Goal: Information Seeking & Learning: Learn about a topic

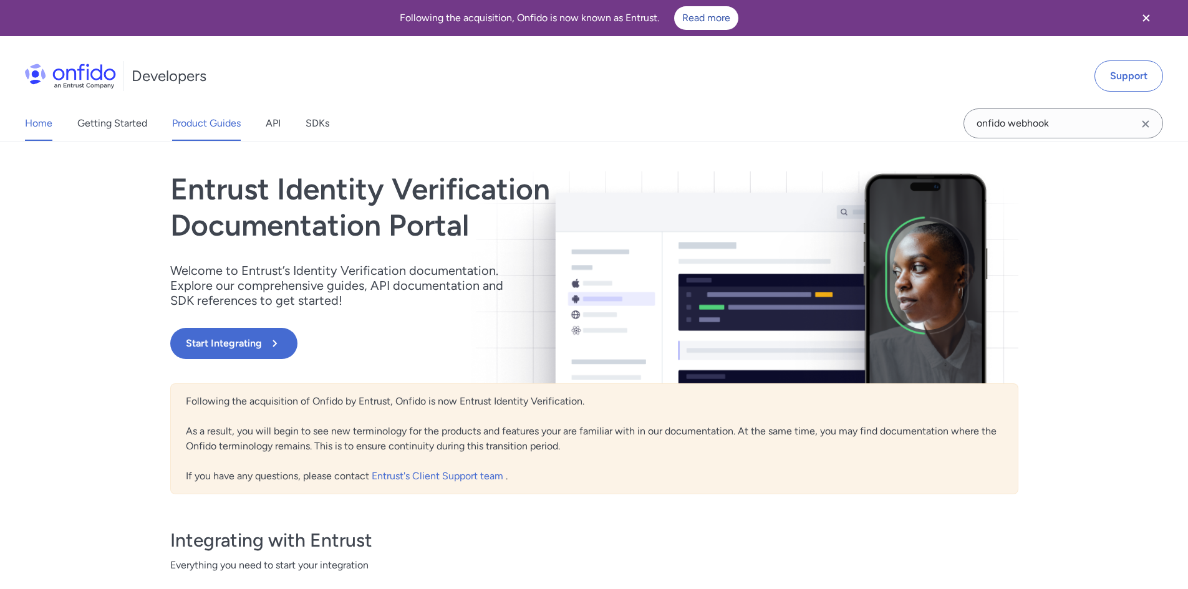
click at [206, 131] on link "Product Guides" at bounding box center [206, 123] width 69 height 35
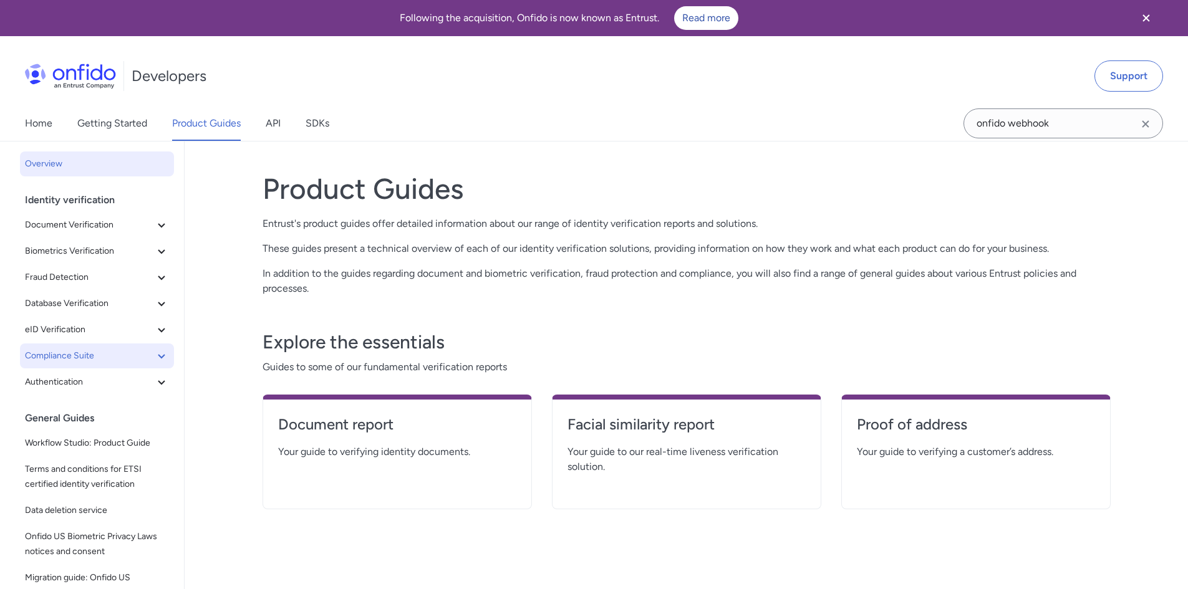
click at [83, 356] on span "Compliance Suite" at bounding box center [89, 356] width 129 height 15
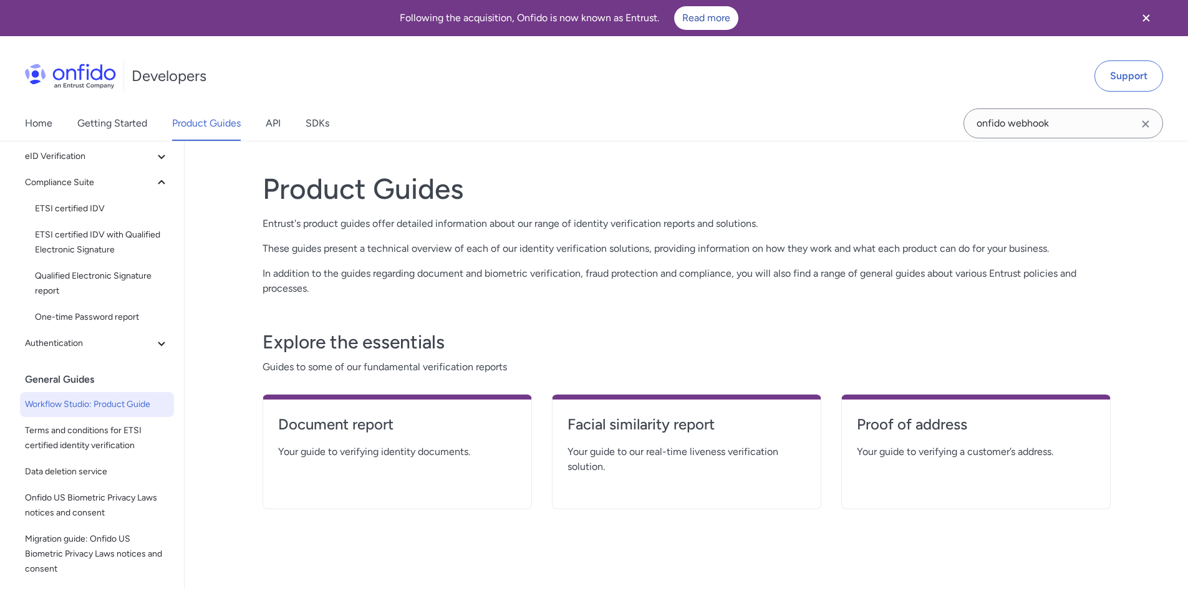
scroll to position [187, 0]
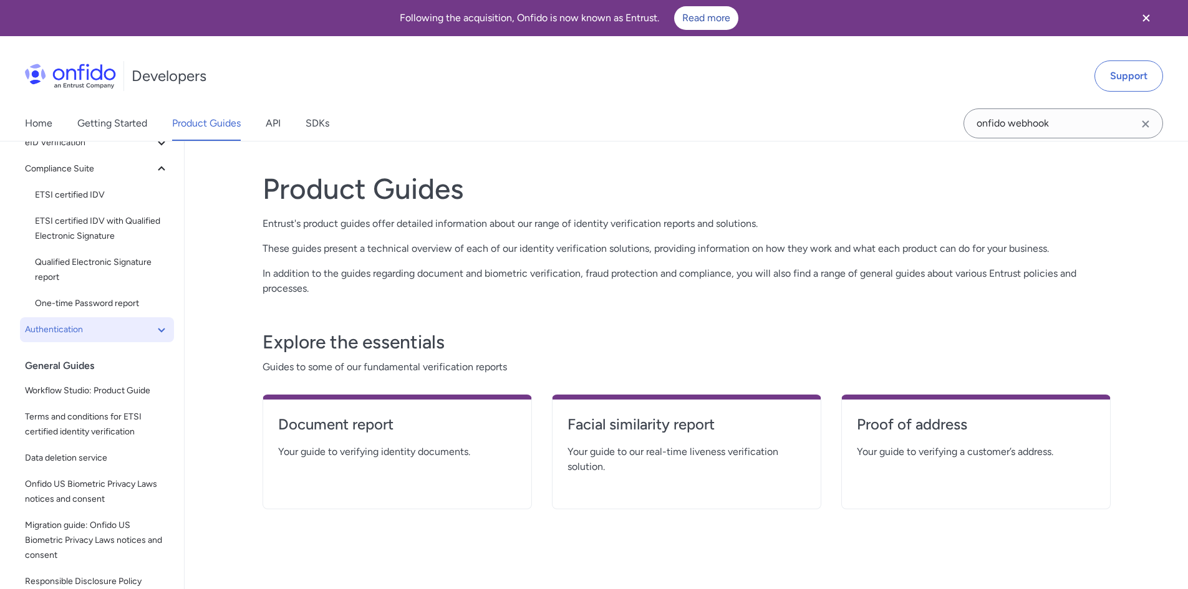
click at [97, 321] on button "Authentication" at bounding box center [97, 329] width 154 height 25
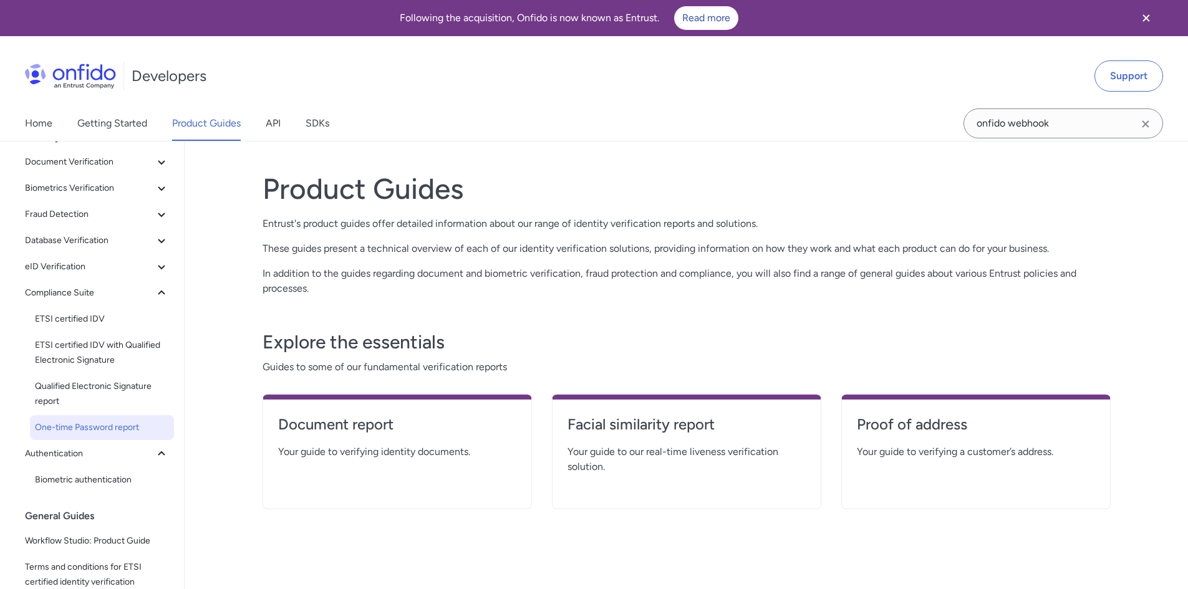
scroll to position [62, 0]
click at [90, 267] on span "eID Verification" at bounding box center [89, 267] width 129 height 15
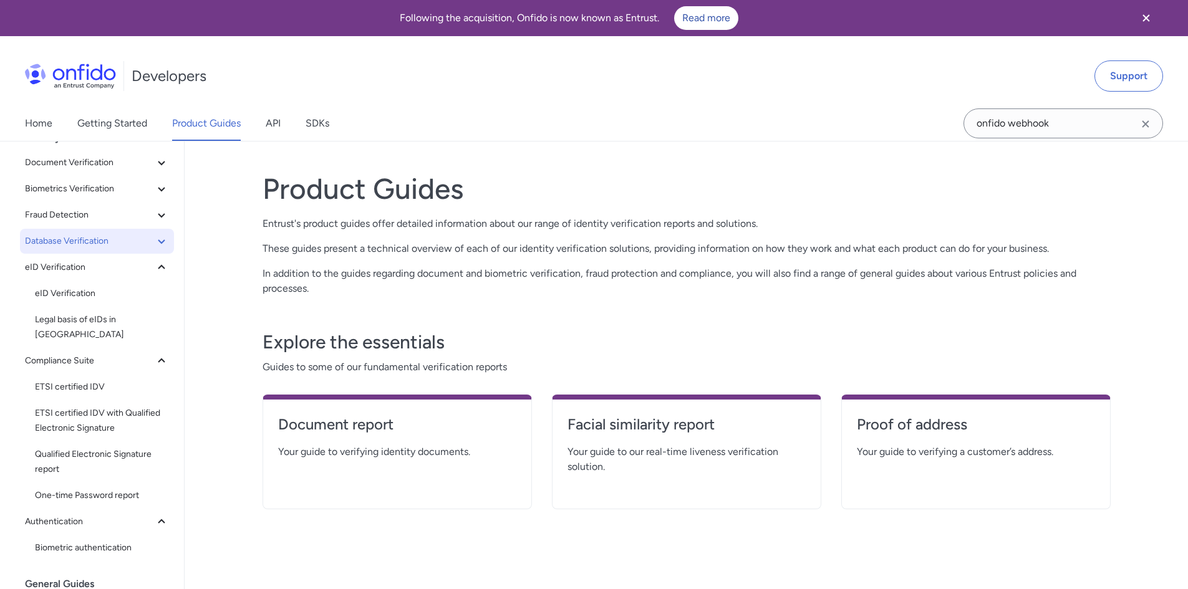
click at [104, 243] on span "Database Verification" at bounding box center [89, 241] width 129 height 15
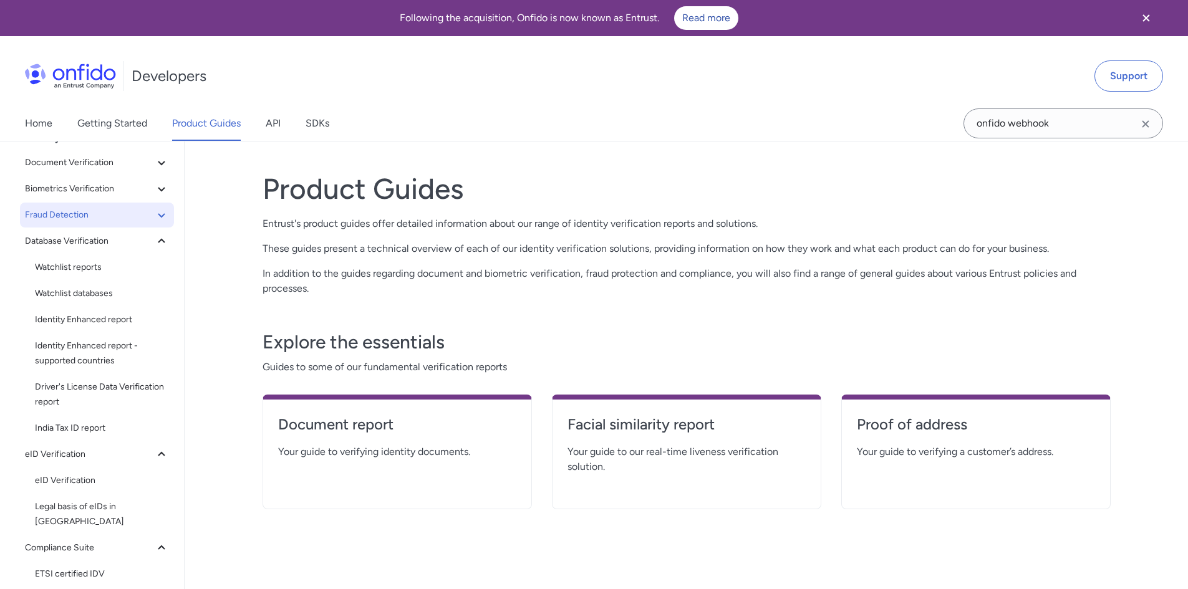
click at [101, 215] on span "Fraud Detection" at bounding box center [89, 215] width 129 height 15
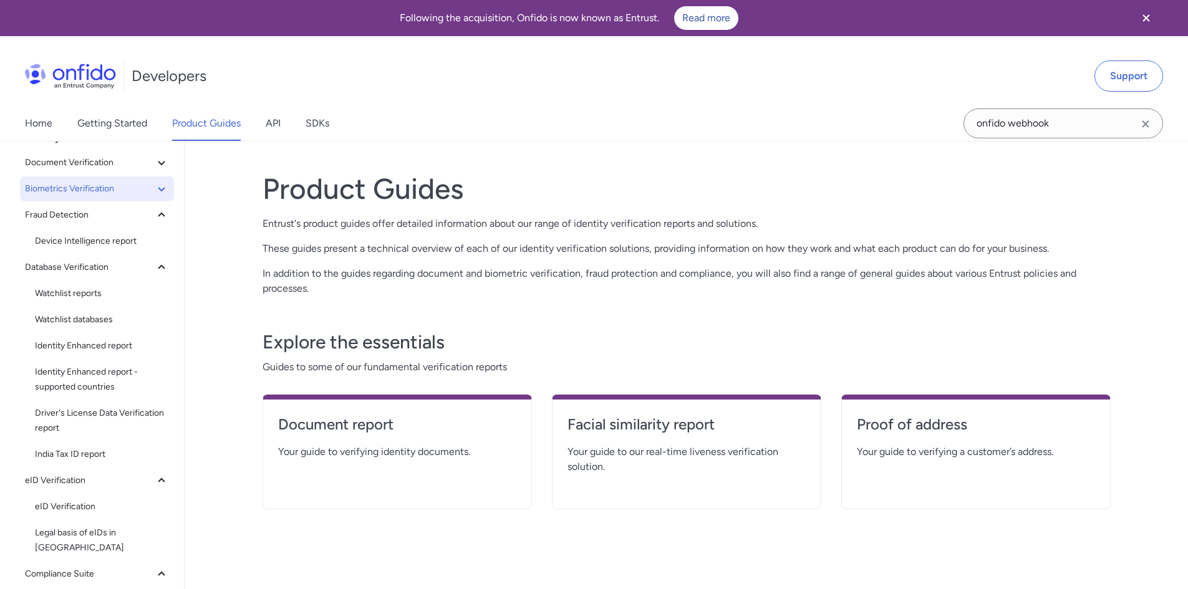
click at [104, 194] on span "Biometrics Verification" at bounding box center [89, 189] width 129 height 15
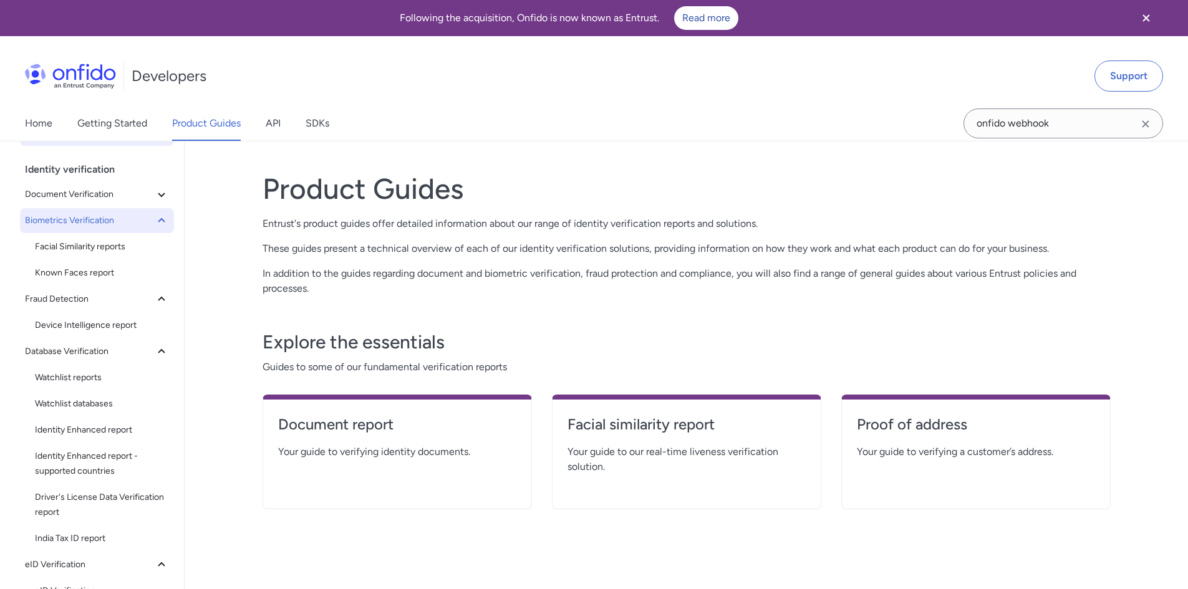
scroll to position [0, 0]
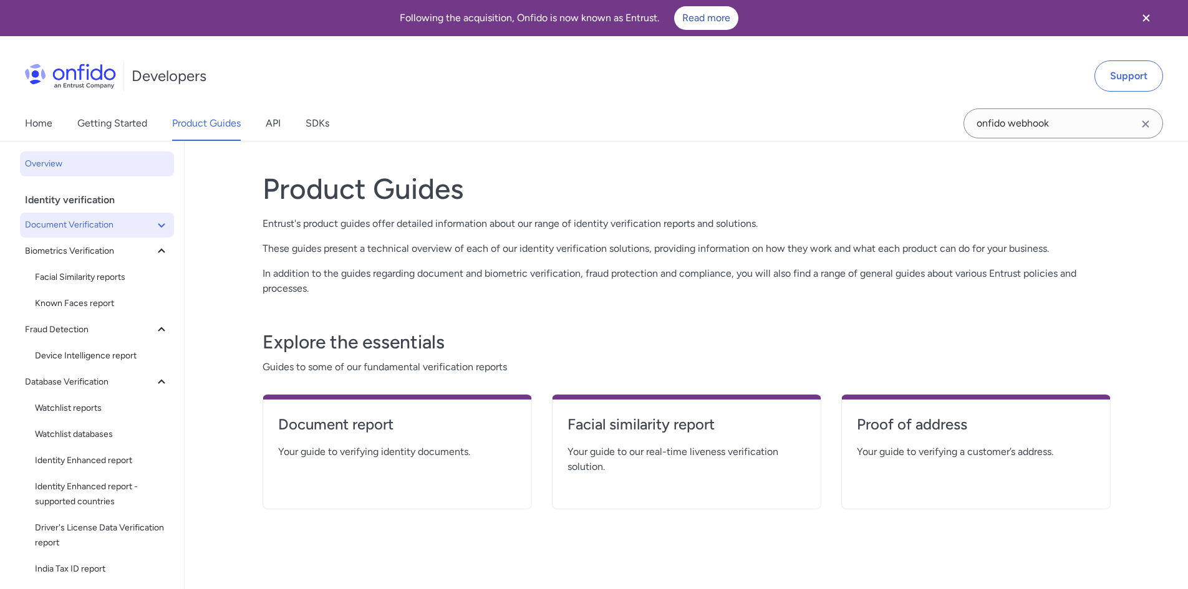
click at [112, 225] on span "Document Verification" at bounding box center [89, 225] width 129 height 15
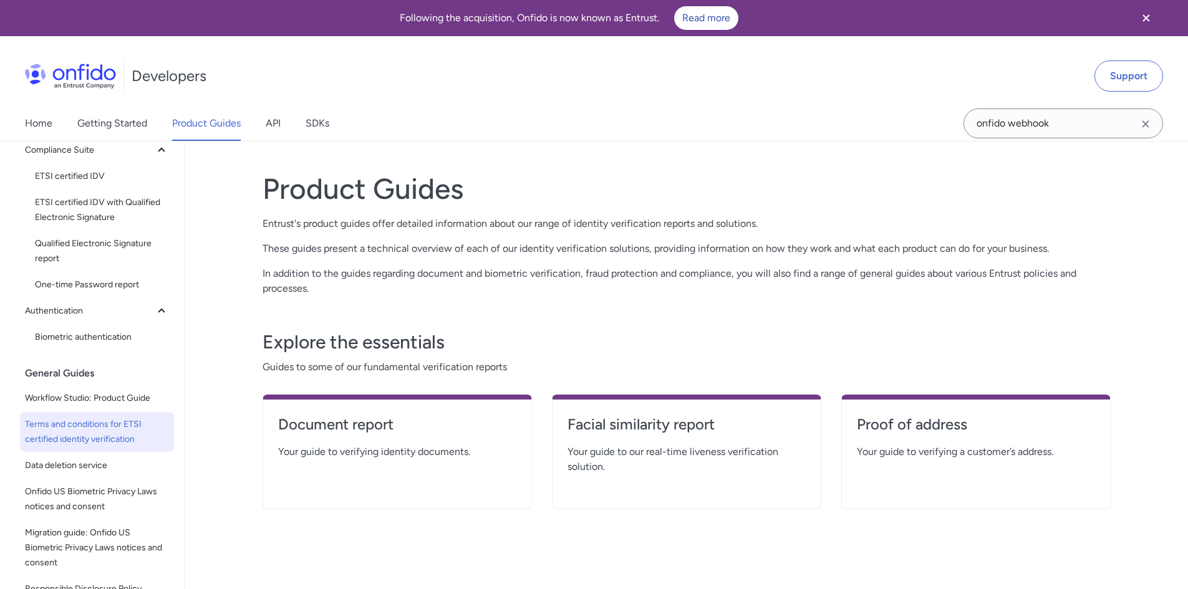
scroll to position [723, 0]
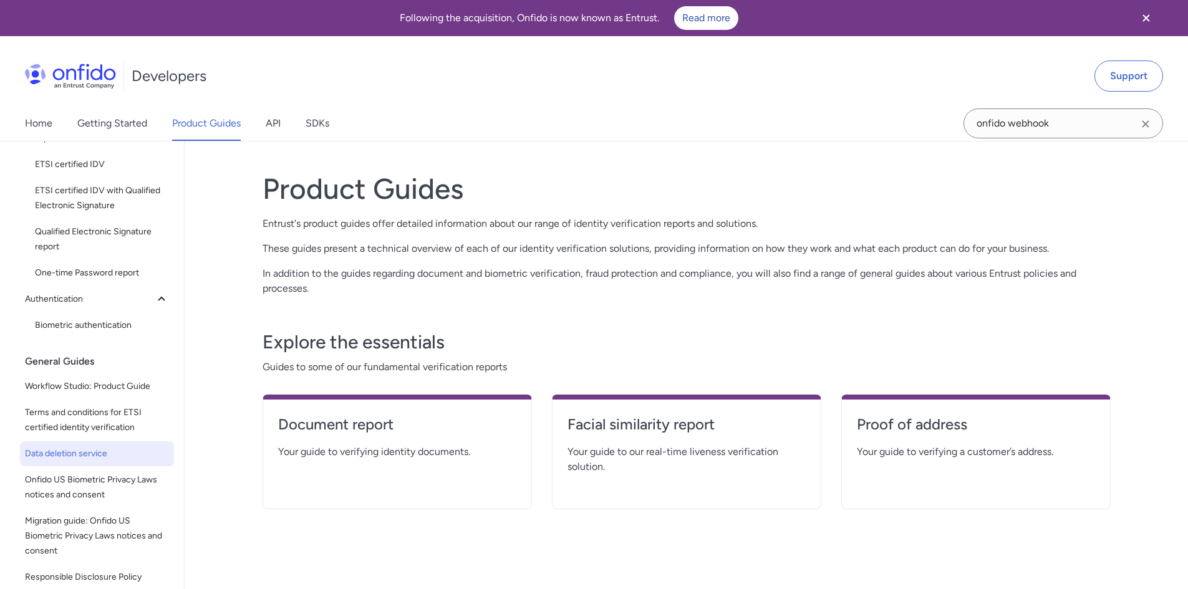
click at [50, 447] on span "Data deletion service" at bounding box center [97, 454] width 144 height 15
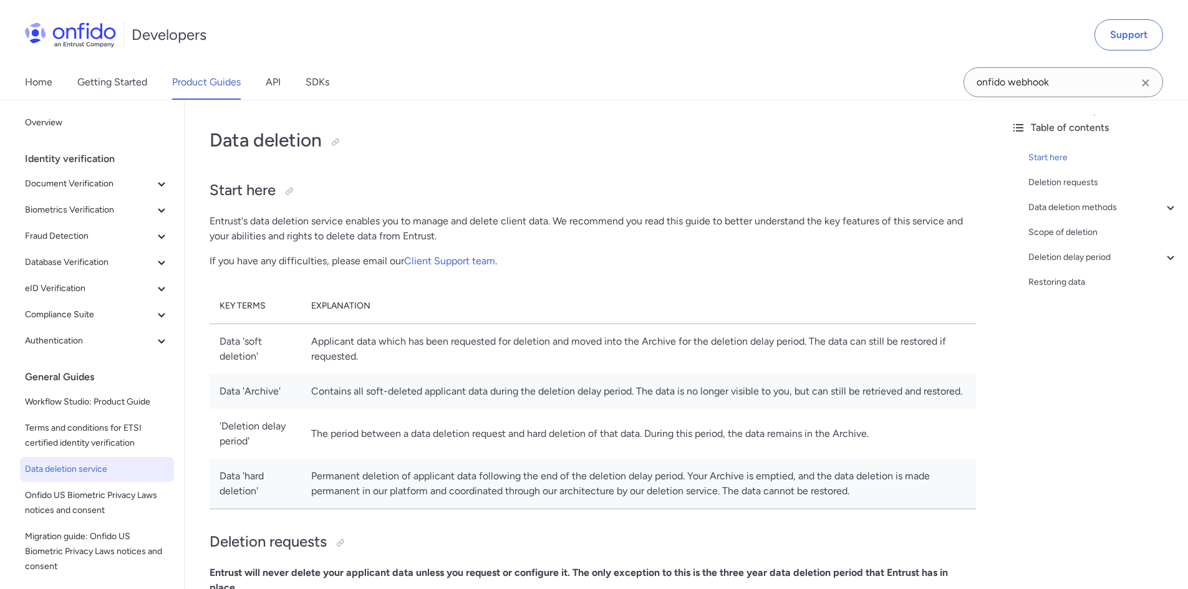
scroll to position [125, 0]
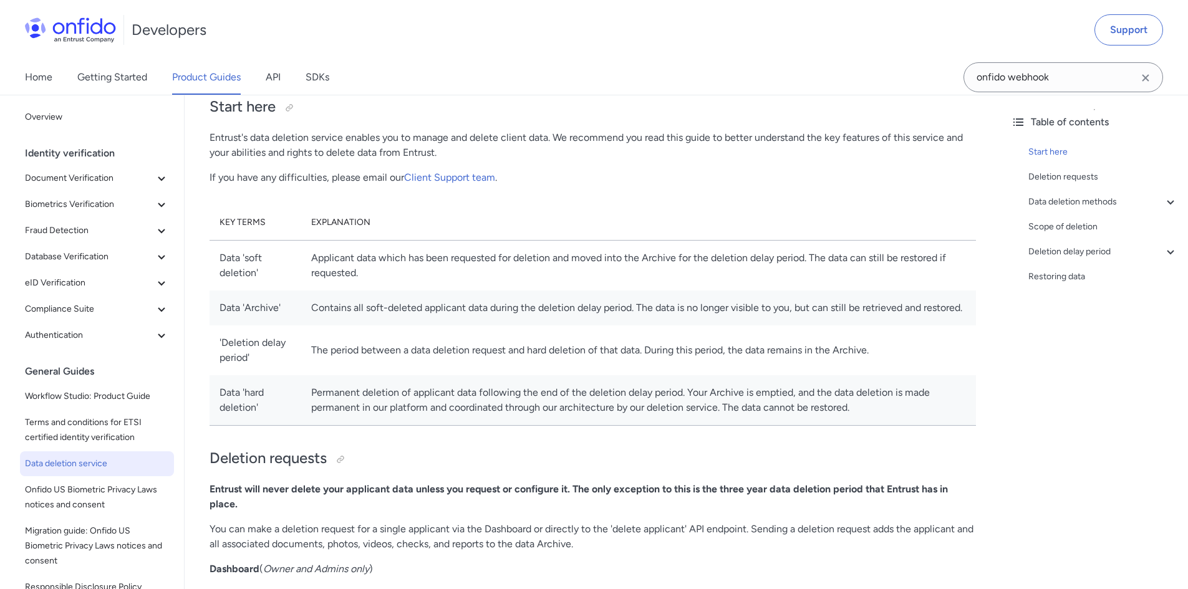
click at [385, 273] on td "Applicant data which has been requested for deletion and moved into the Archive…" at bounding box center [638, 265] width 675 height 51
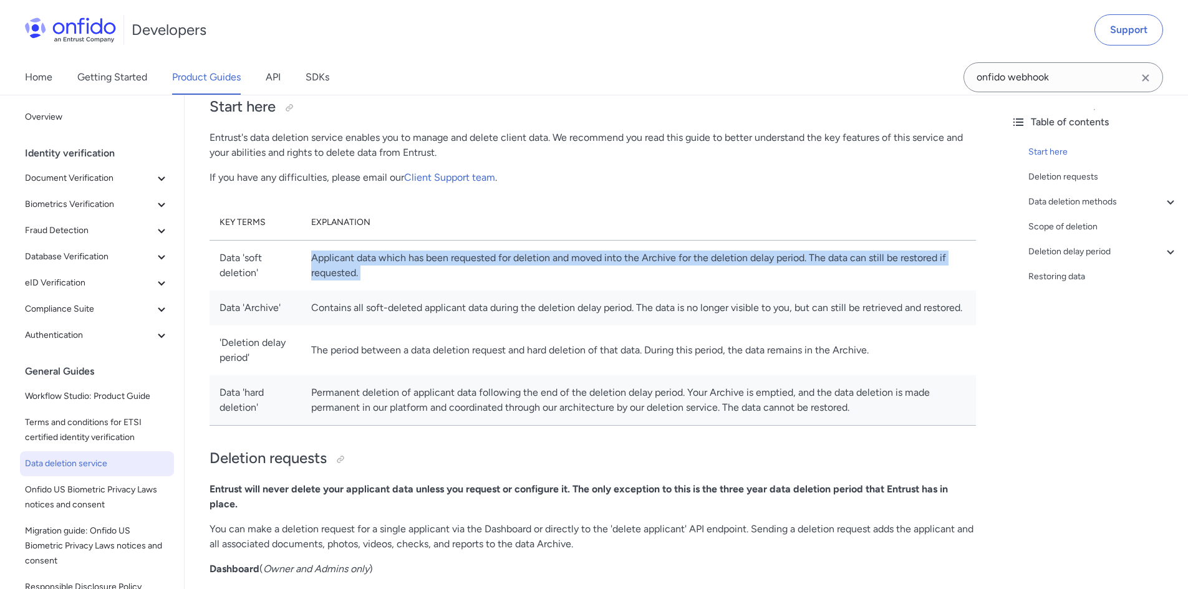
click at [385, 273] on td "Applicant data which has been requested for deletion and moved into the Archive…" at bounding box center [638, 265] width 675 height 51
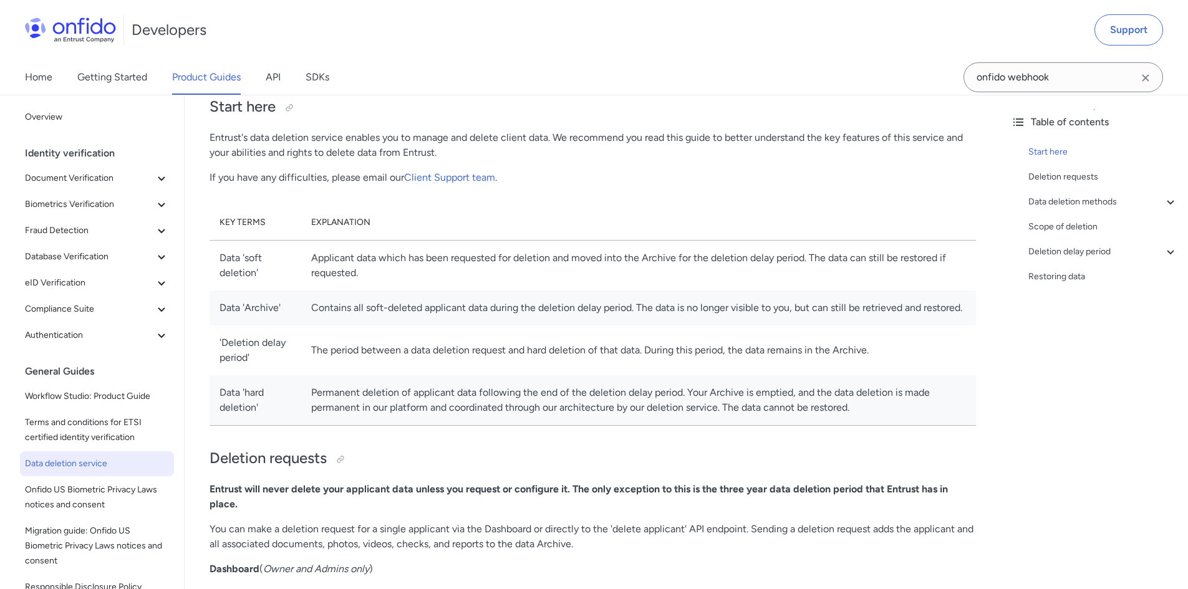
click at [392, 326] on td "Contains all soft-deleted applicant data during the deletion delay period. The …" at bounding box center [638, 308] width 675 height 35
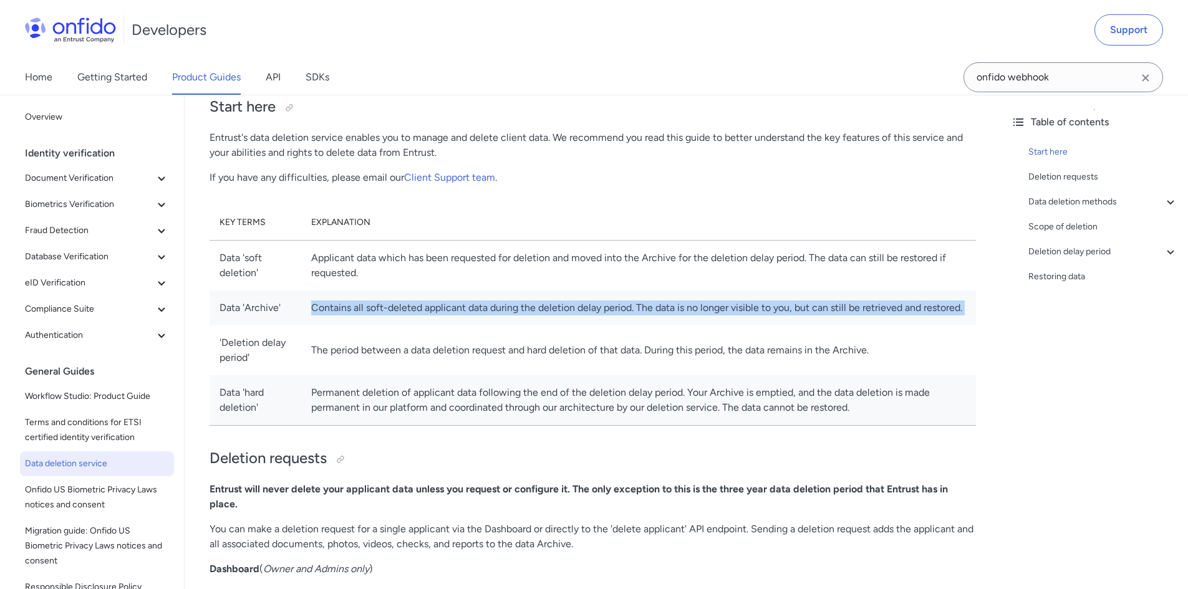
click at [392, 326] on td "Contains all soft-deleted applicant data during the deletion delay period. The …" at bounding box center [638, 308] width 675 height 35
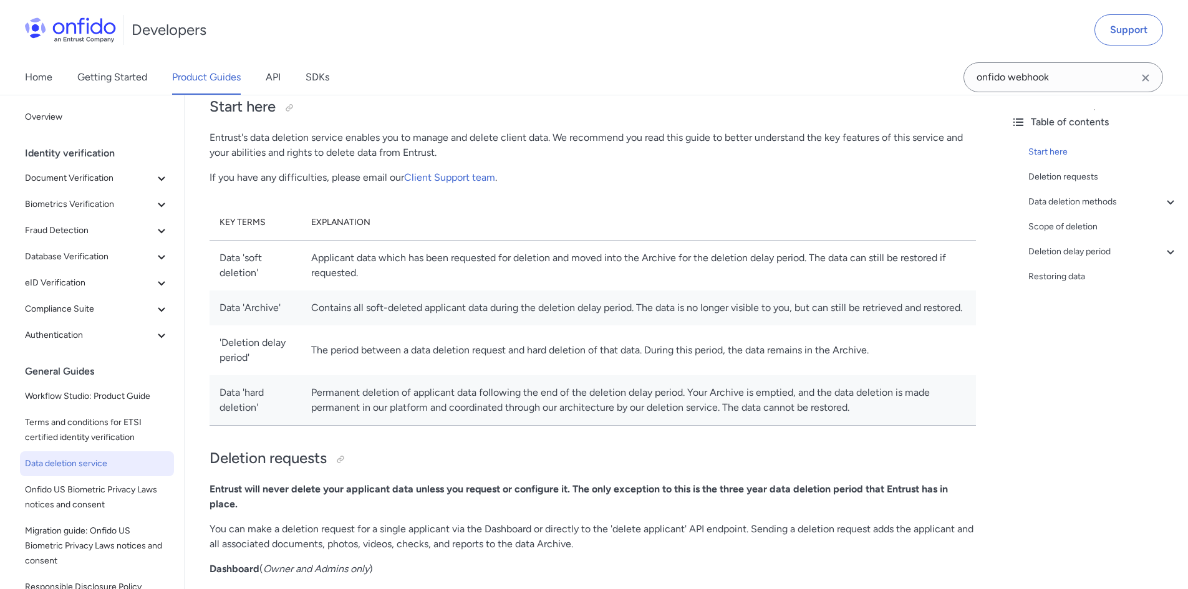
click at [415, 366] on td "The period between a data deletion request and hard deletion of that data. Duri…" at bounding box center [638, 351] width 675 height 50
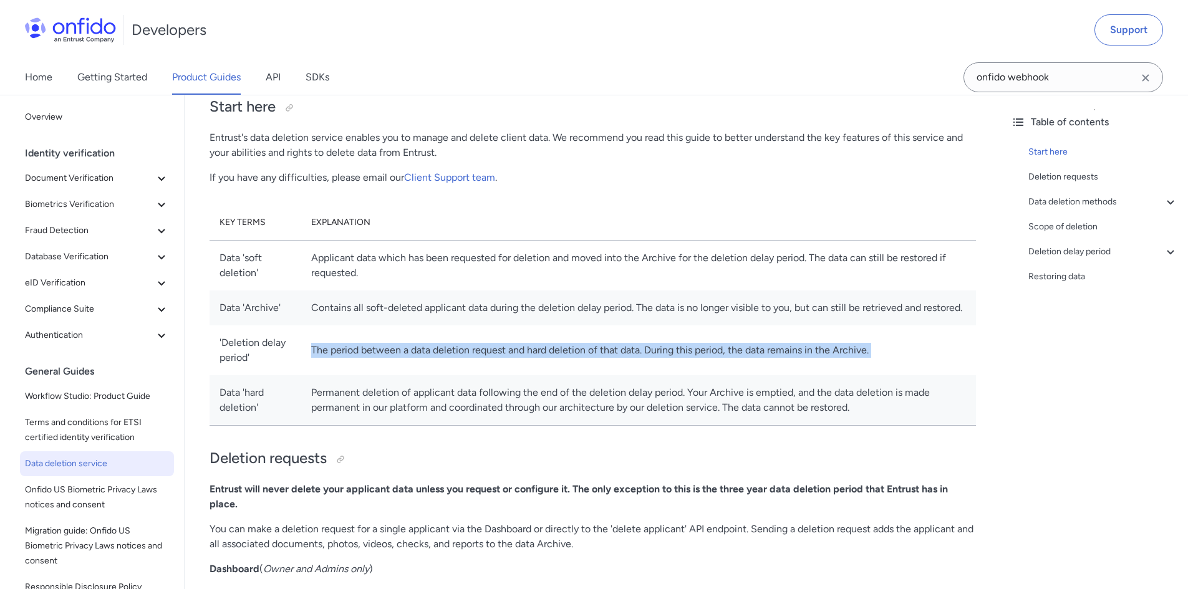
click at [415, 366] on td "The period between a data deletion request and hard deletion of that data. Duri…" at bounding box center [638, 351] width 675 height 50
click at [618, 371] on td "The period between a data deletion request and hard deletion of that data. Duri…" at bounding box center [638, 351] width 675 height 50
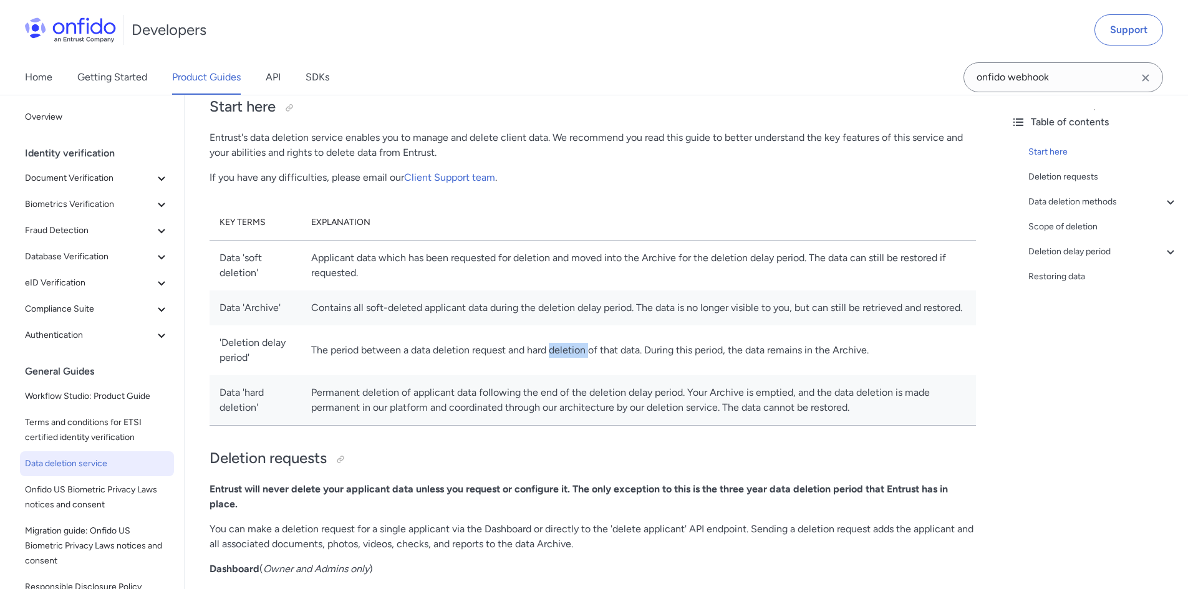
click at [618, 371] on td "The period between a data deletion request and hard deletion of that data. Duri…" at bounding box center [638, 351] width 675 height 50
click at [769, 373] on td "The period between a data deletion request and hard deletion of that data. Duri…" at bounding box center [638, 351] width 675 height 50
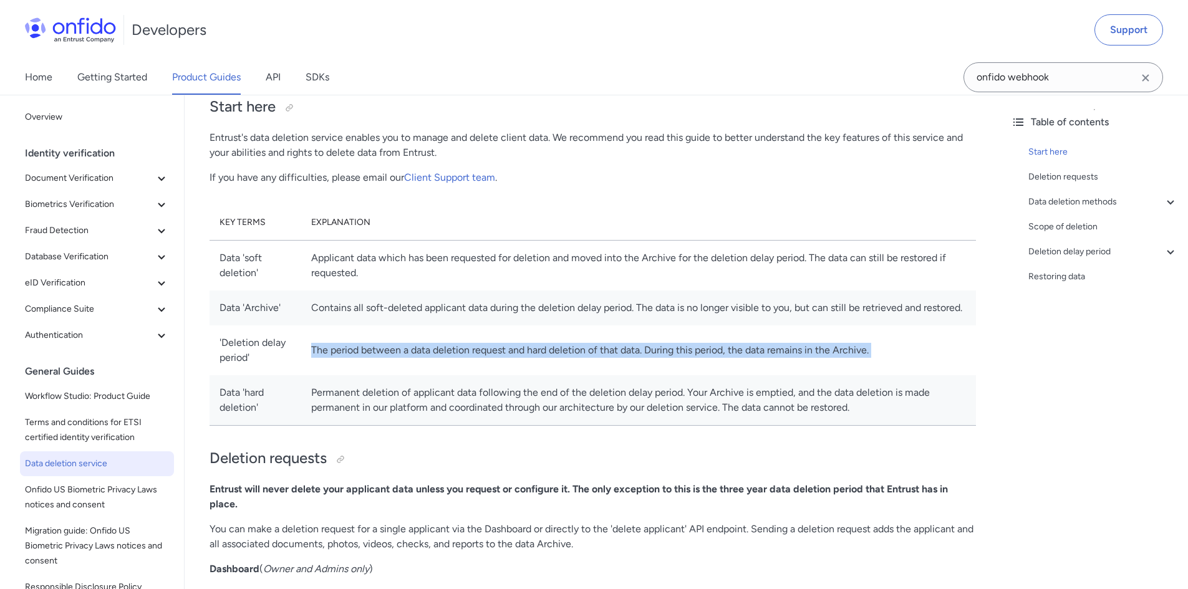
click at [769, 373] on td "The period between a data deletion request and hard deletion of that data. Duri…" at bounding box center [638, 351] width 675 height 50
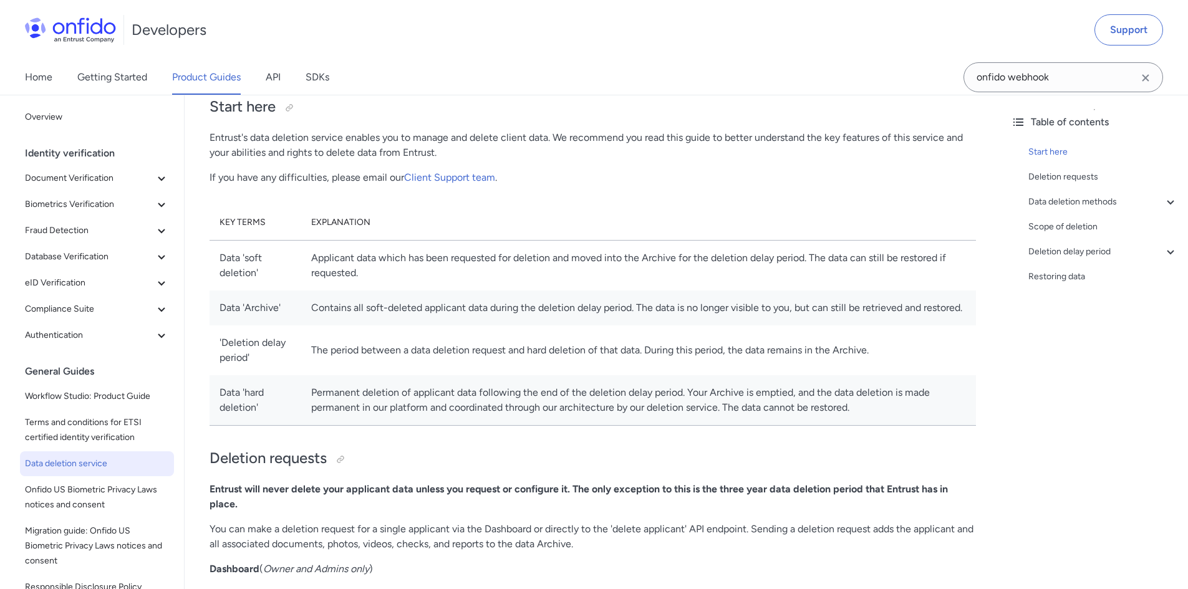
click at [424, 406] on td "Permanent deletion of applicant data following the end of the deletion delay pe…" at bounding box center [638, 401] width 675 height 51
click at [579, 405] on td "Permanent deletion of applicant data following the end of the deletion delay pe…" at bounding box center [638, 401] width 675 height 51
click at [699, 409] on td "Permanent deletion of applicant data following the end of the deletion delay pe…" at bounding box center [638, 401] width 675 height 51
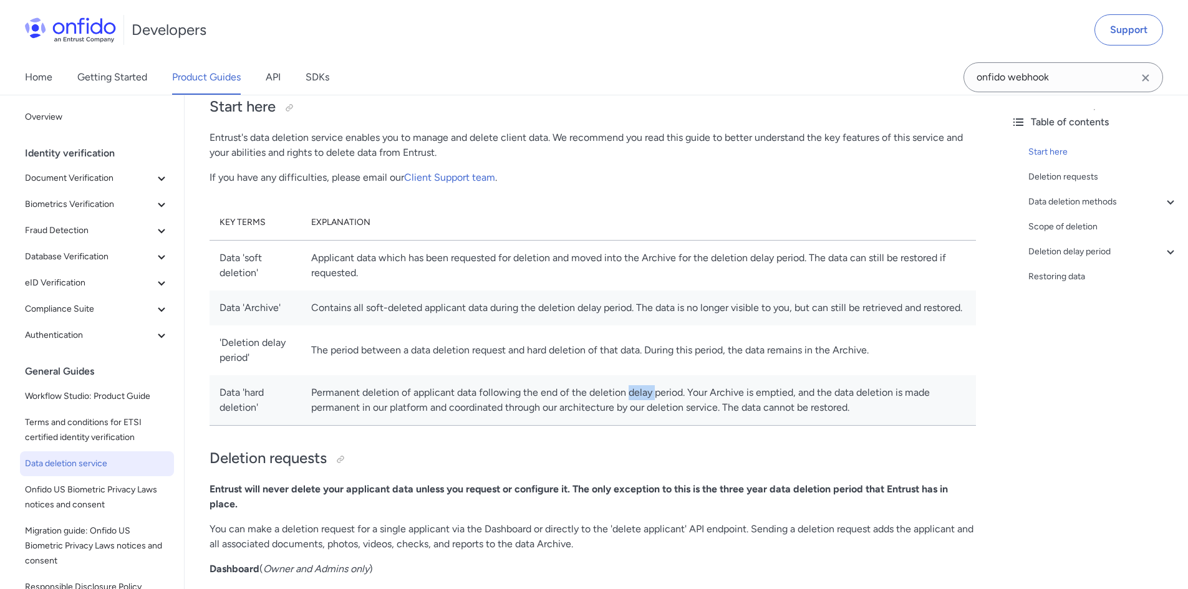
click at [699, 409] on td "Permanent deletion of applicant data following the end of the deletion delay pe…" at bounding box center [638, 401] width 675 height 51
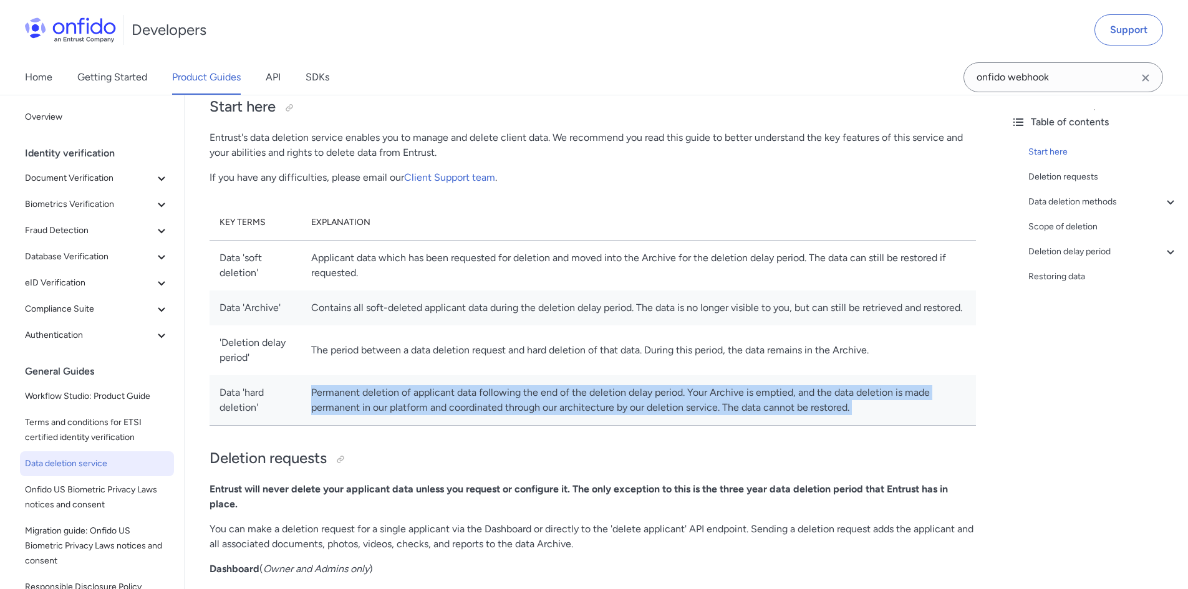
click at [699, 409] on td "Permanent deletion of applicant data following the end of the deletion delay pe…" at bounding box center [638, 401] width 675 height 51
click at [413, 422] on td "Permanent deletion of applicant data following the end of the deletion delay pe…" at bounding box center [638, 401] width 675 height 51
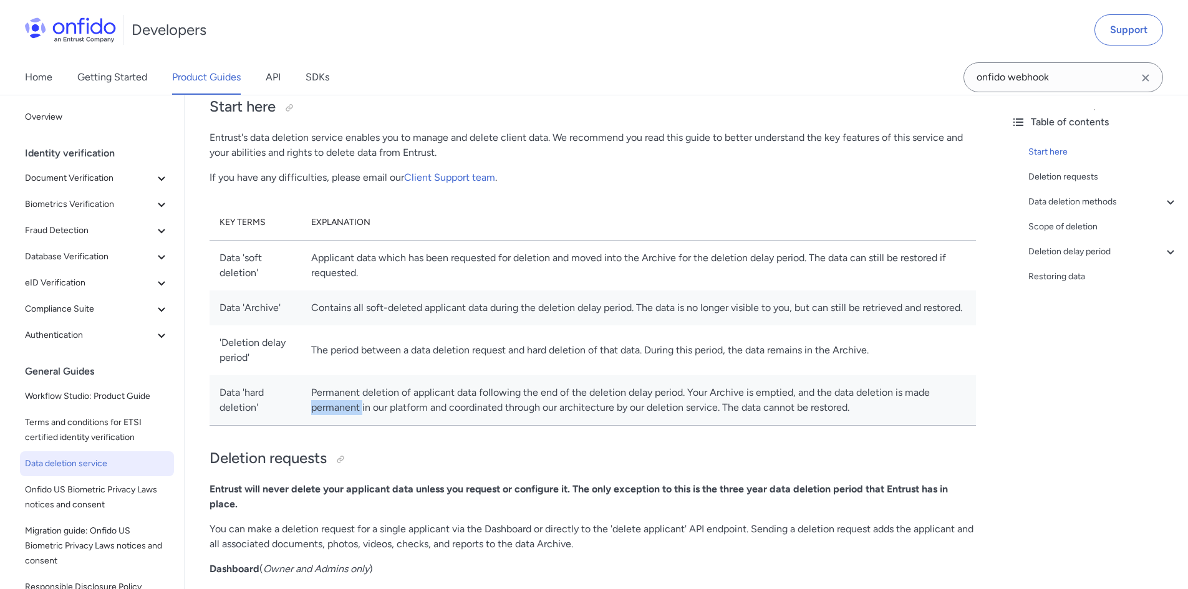
click at [413, 422] on td "Permanent deletion of applicant data following the end of the deletion delay pe…" at bounding box center [638, 401] width 675 height 51
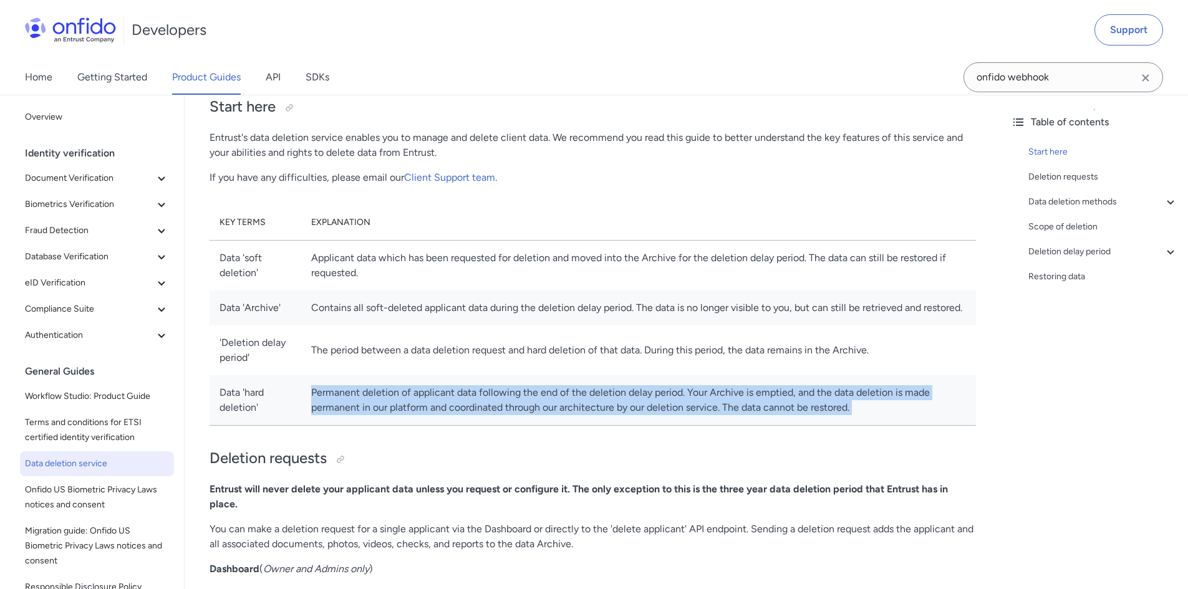
click at [413, 422] on td "Permanent deletion of applicant data following the end of the deletion delay pe…" at bounding box center [638, 401] width 675 height 51
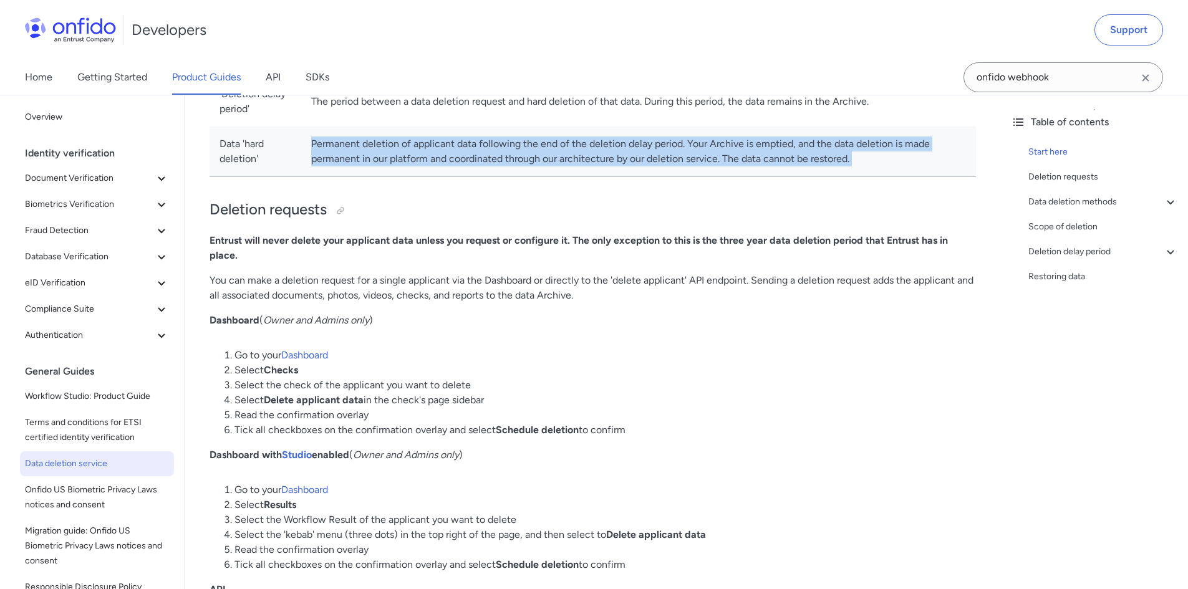
scroll to position [374, 0]
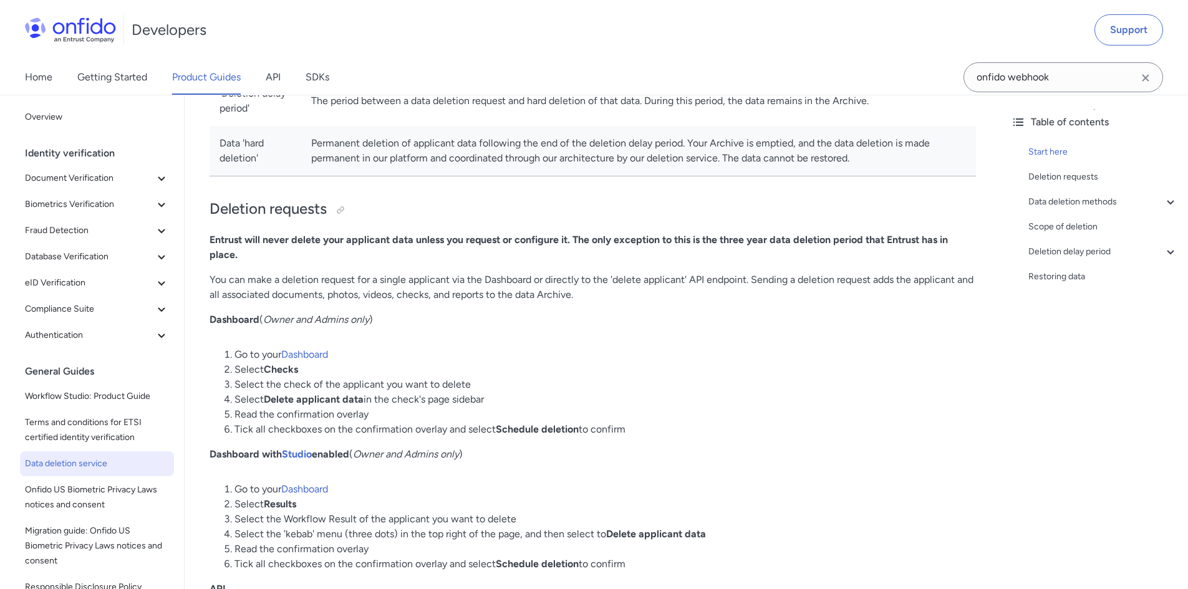
click at [278, 326] on em "Owner and Admins only" at bounding box center [316, 320] width 106 height 12
click at [395, 392] on li "Select the check of the applicant you want to delete" at bounding box center [606, 384] width 742 height 15
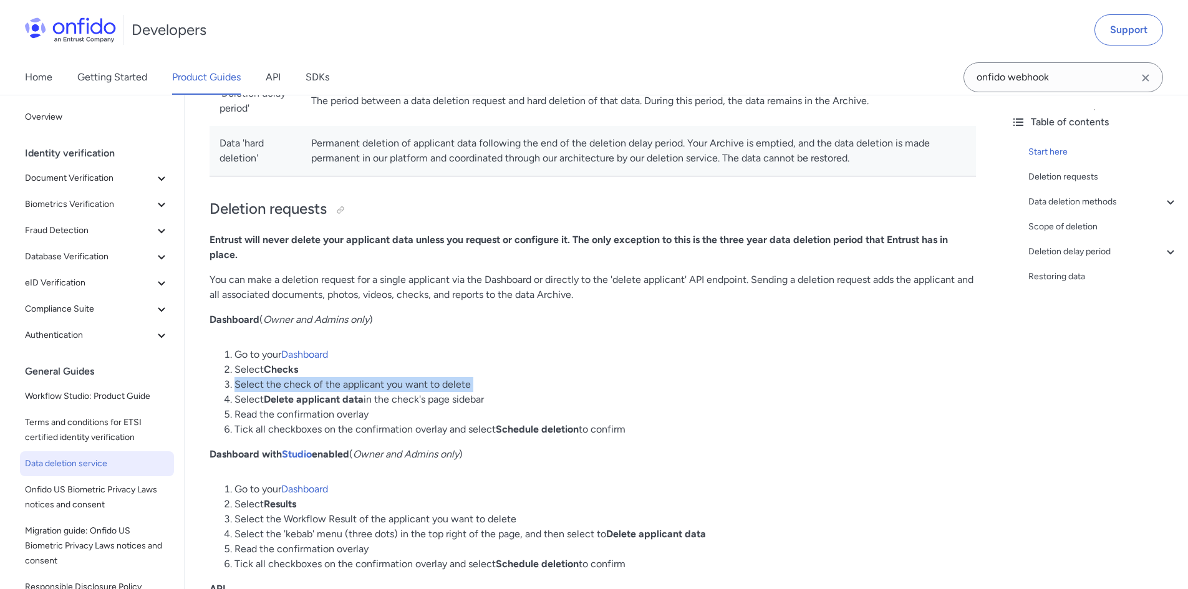
click at [395, 392] on li "Select the check of the applicant you want to delete" at bounding box center [606, 384] width 742 height 15
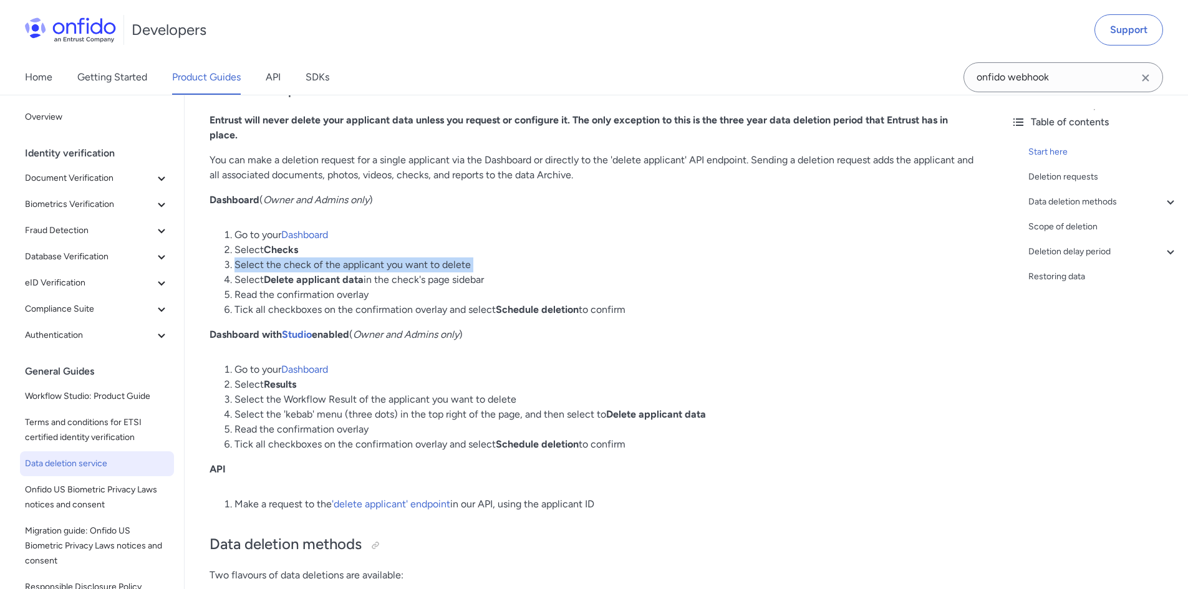
scroll to position [499, 0]
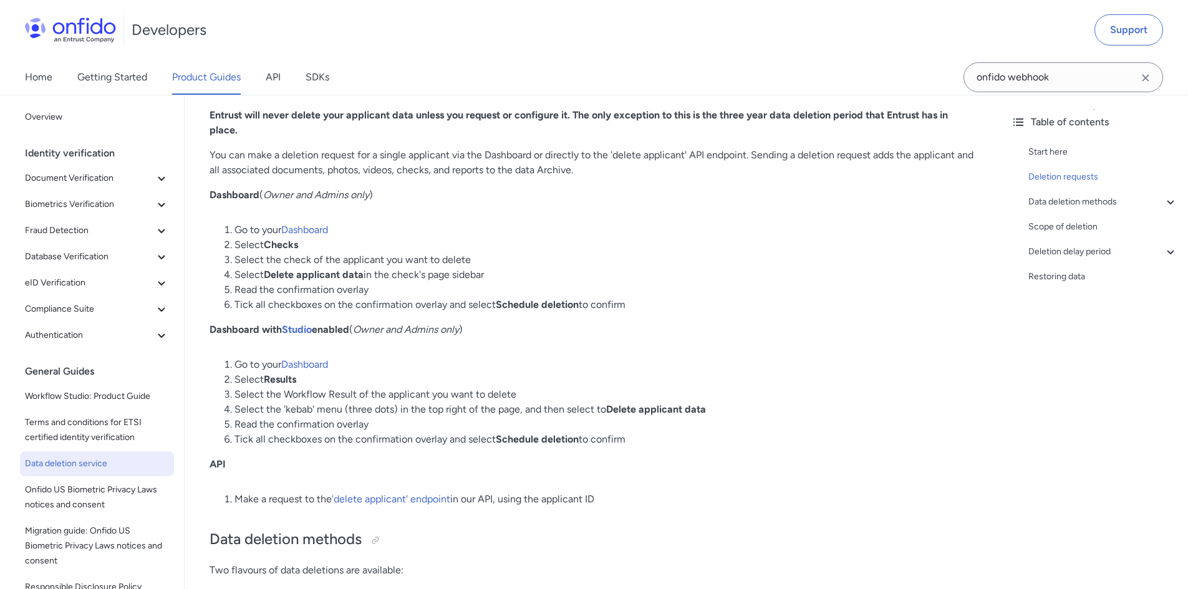
click at [405, 336] on em "Owner and Admins only" at bounding box center [406, 330] width 106 height 12
click at [374, 402] on li "Select the Workflow Result of the applicant you want to delete" at bounding box center [606, 394] width 742 height 15
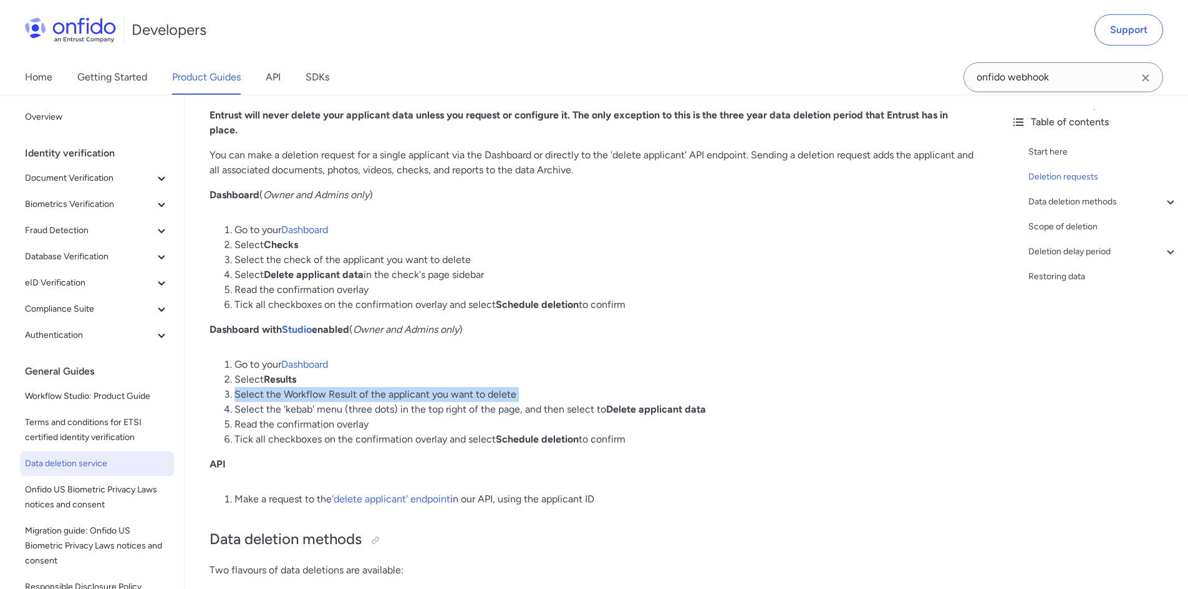
click at [374, 402] on li "Select the Workflow Result of the applicant you want to delete" at bounding box center [606, 394] width 742 height 15
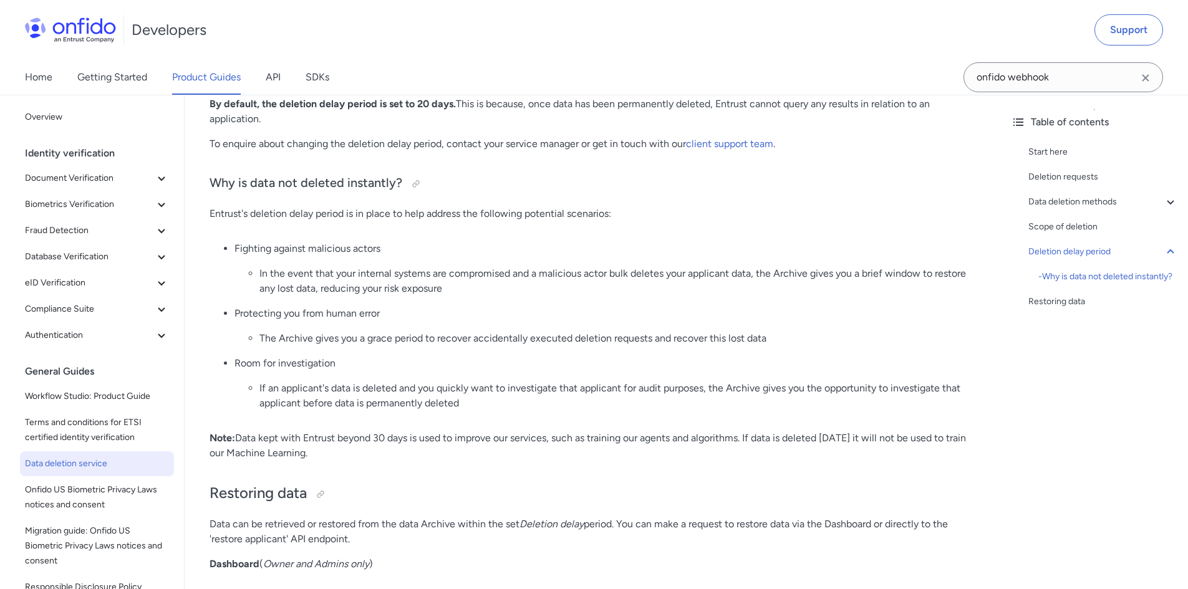
scroll to position [2557, 0]
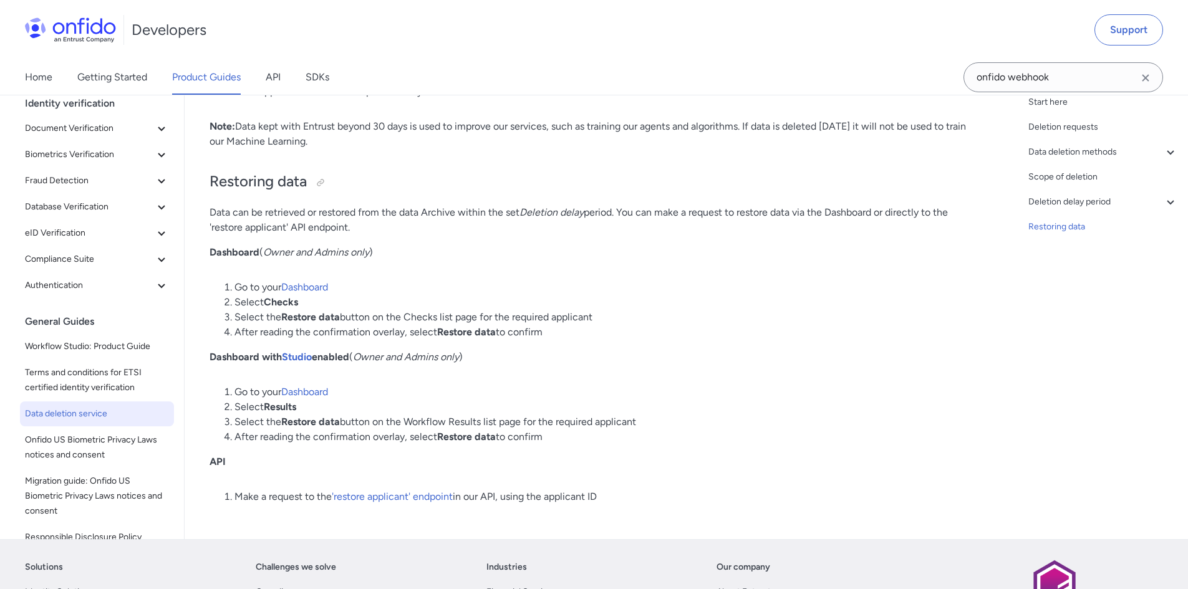
click at [403, 363] on em "Owner and Admins only" at bounding box center [406, 357] width 106 height 12
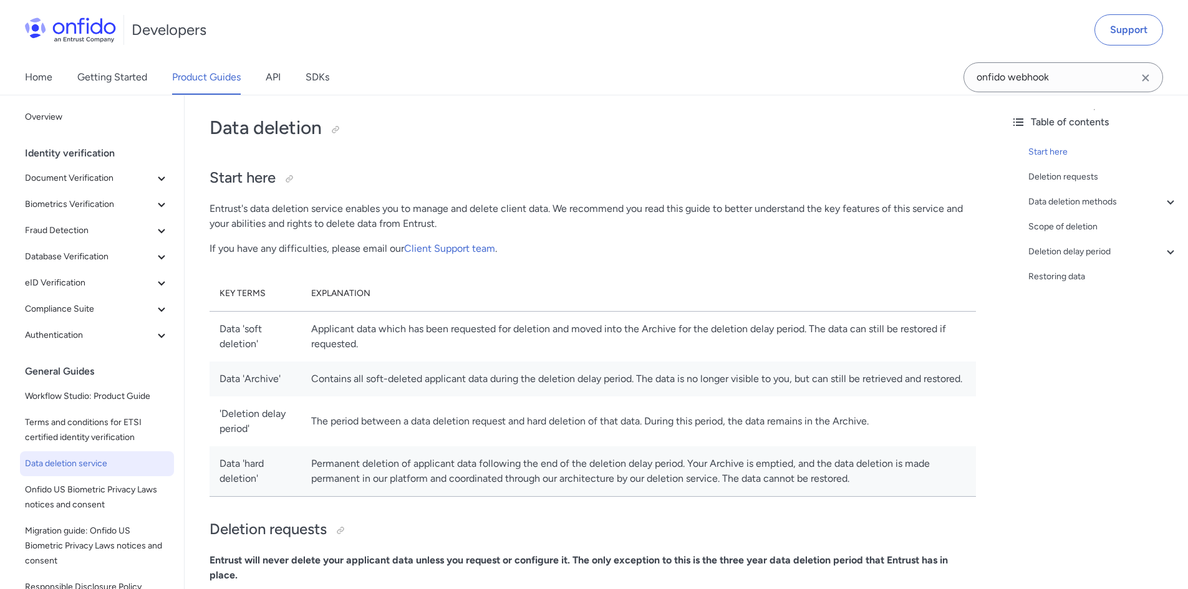
scroll to position [0, 0]
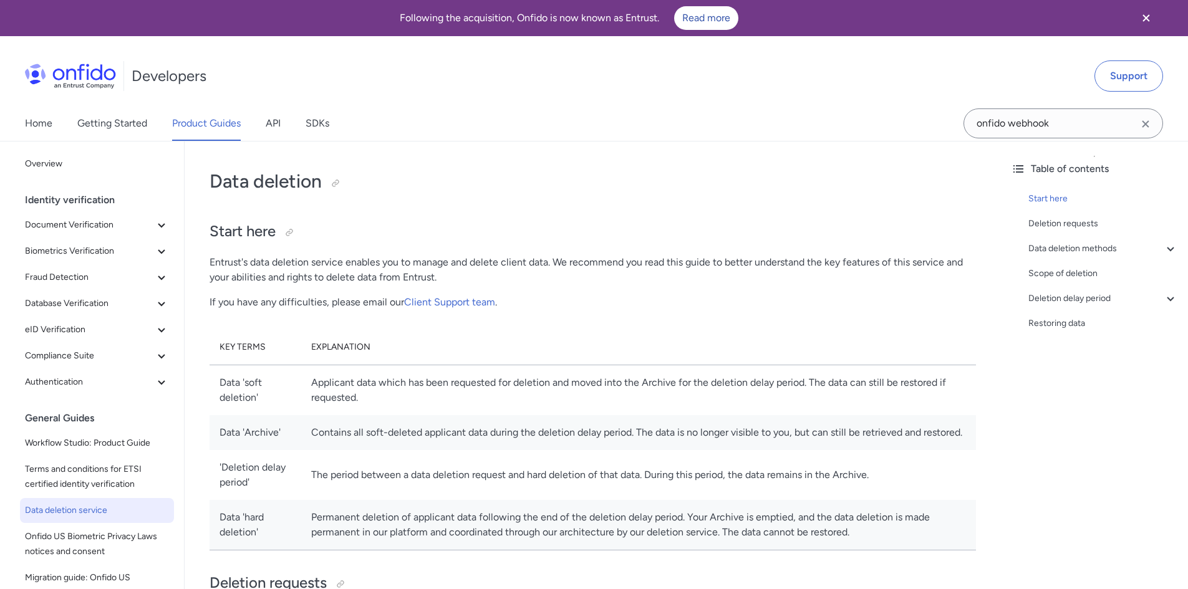
click at [1146, 124] on icon "Clear search field button" at bounding box center [1145, 123] width 7 height 7
click at [106, 129] on link "Getting Started" at bounding box center [112, 123] width 70 height 35
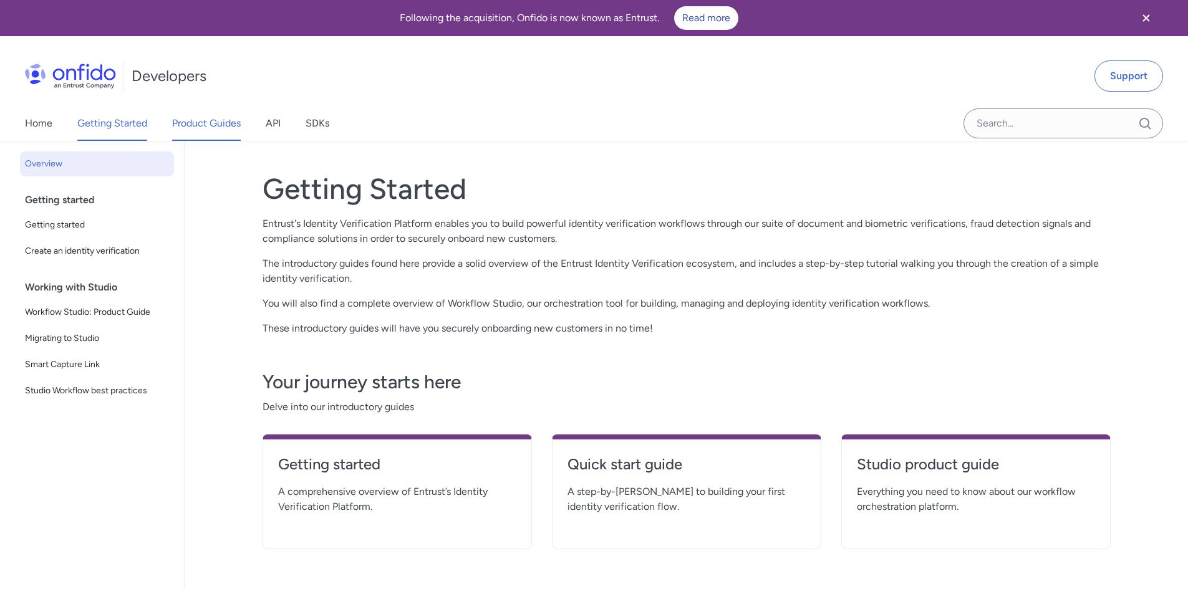
click at [194, 124] on link "Product Guides" at bounding box center [206, 123] width 69 height 35
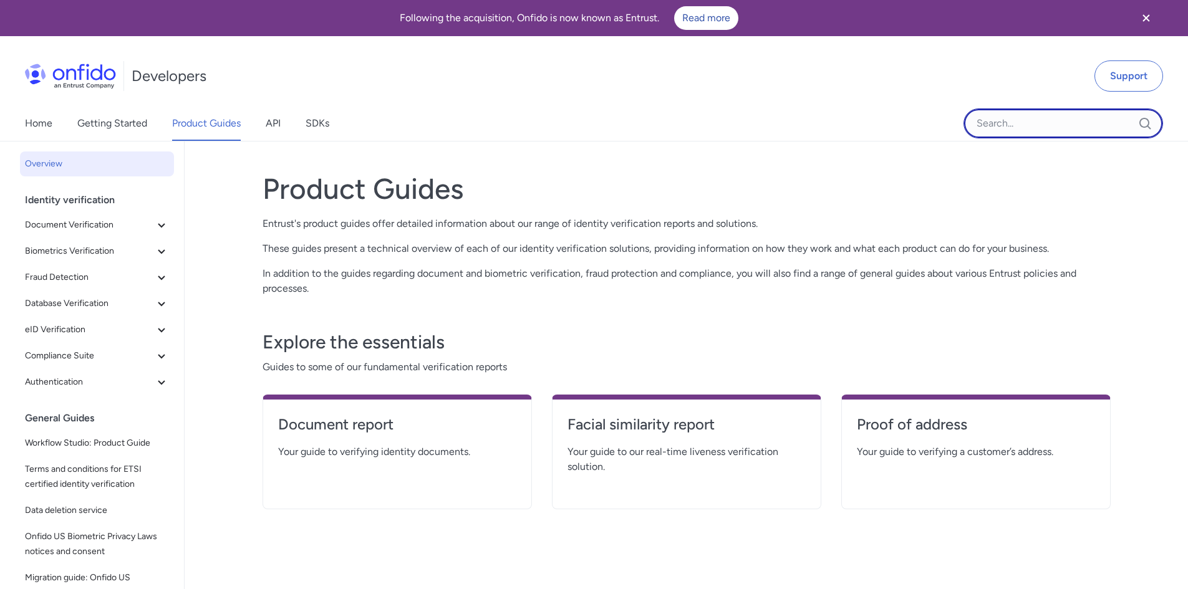
click at [999, 126] on input "Onfido search input field" at bounding box center [1064, 124] width 200 height 30
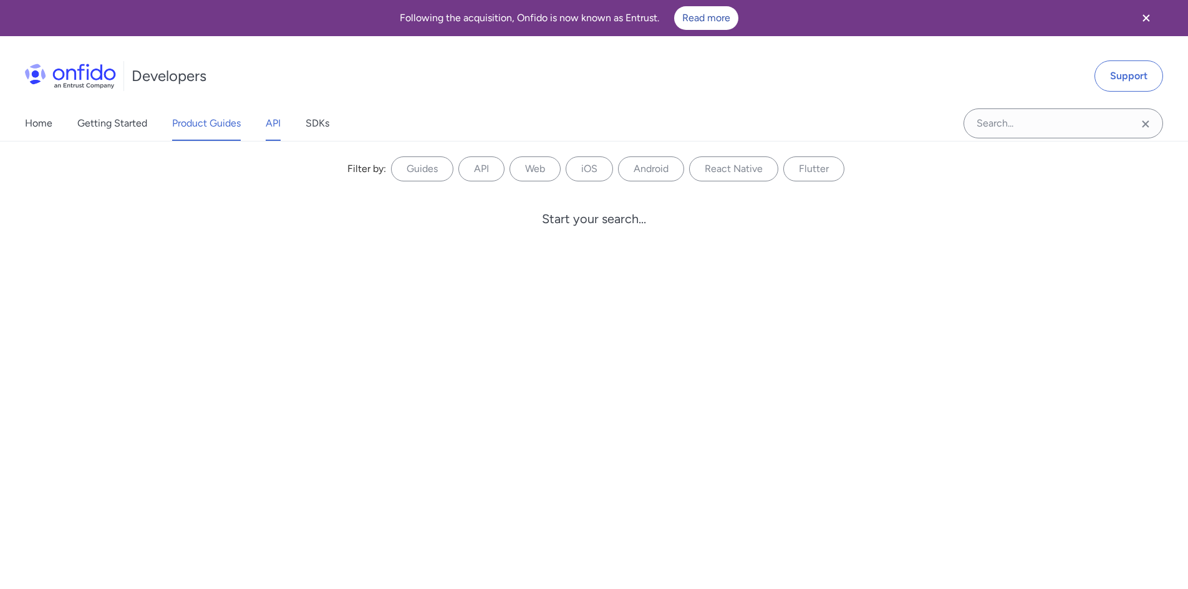
click at [271, 125] on link "API" at bounding box center [273, 123] width 15 height 35
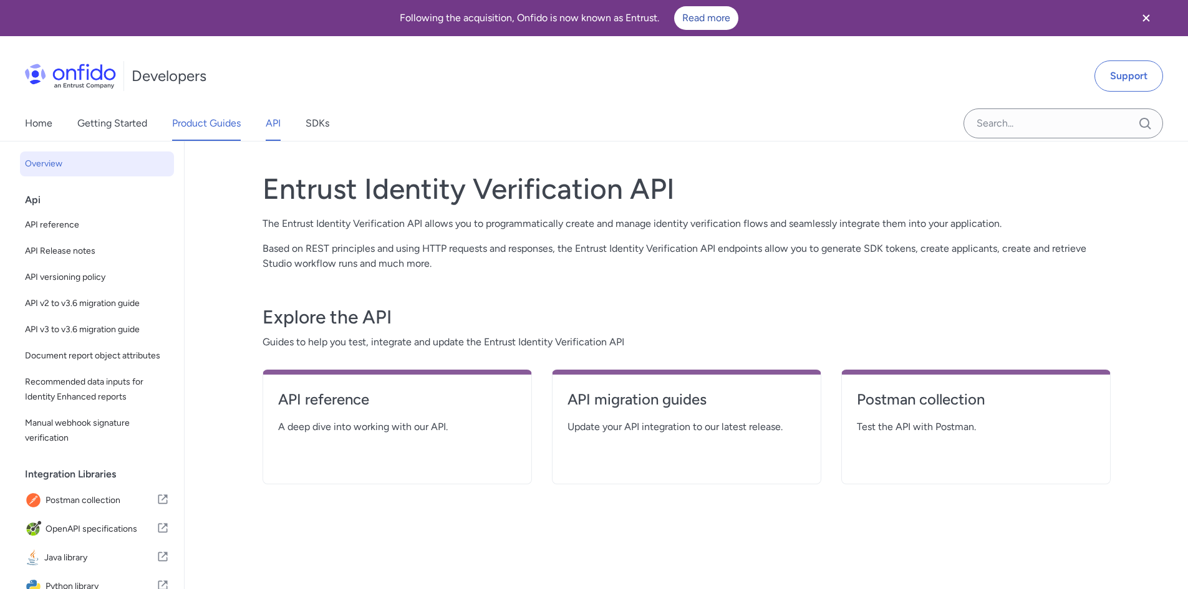
click at [208, 125] on link "Product Guides" at bounding box center [206, 123] width 69 height 35
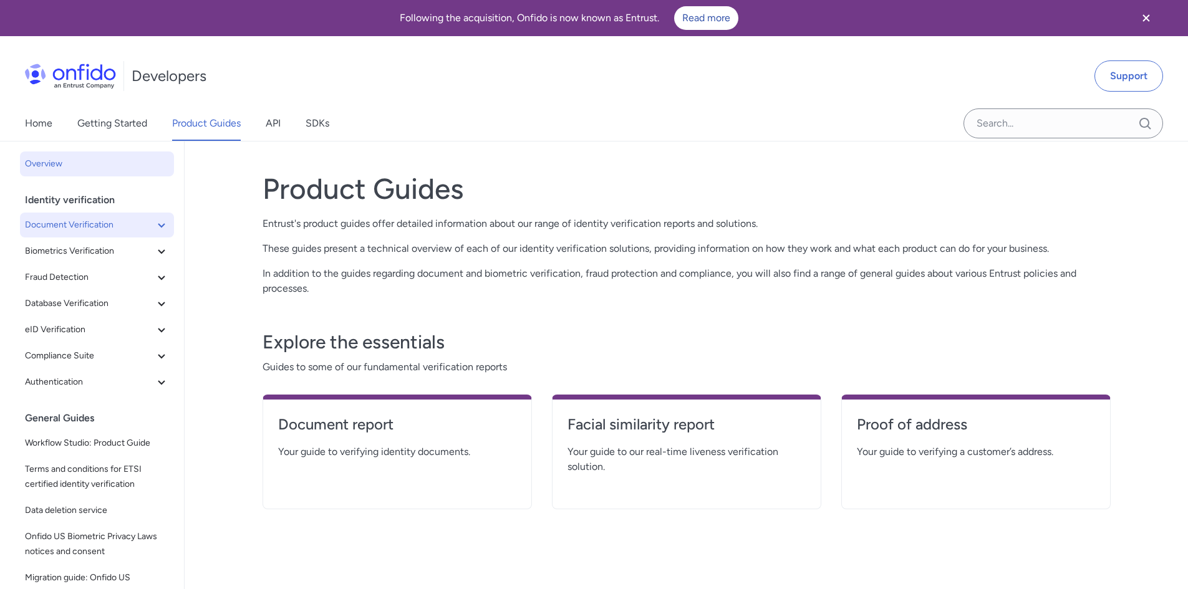
click at [77, 226] on span "Document Verification" at bounding box center [89, 225] width 129 height 15
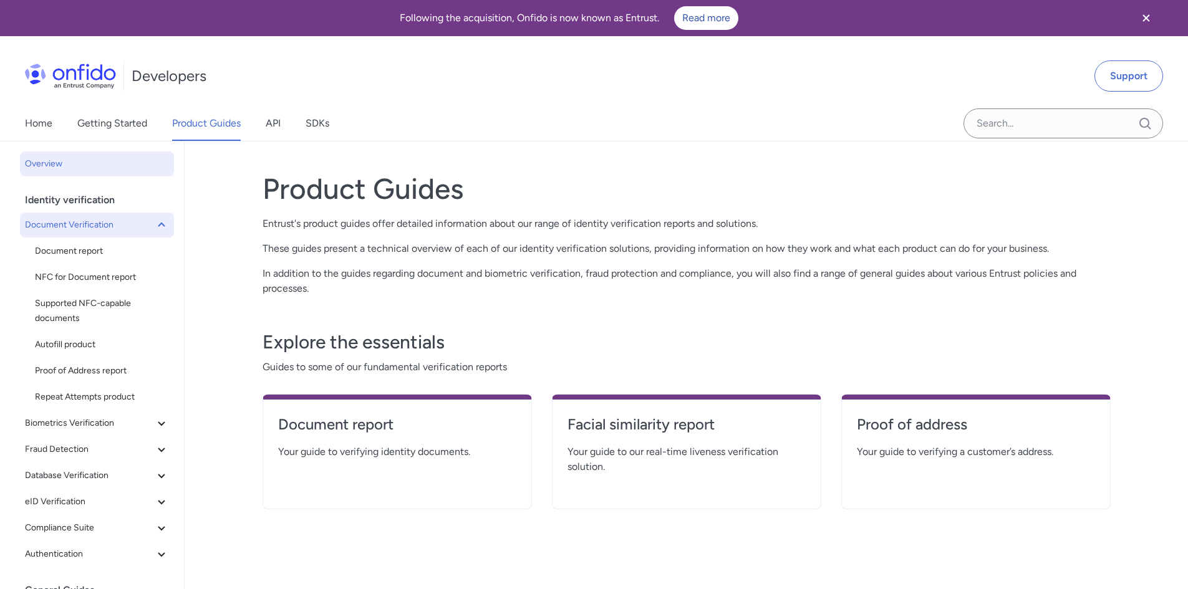
click at [77, 226] on span "Document Verification" at bounding box center [89, 225] width 129 height 15
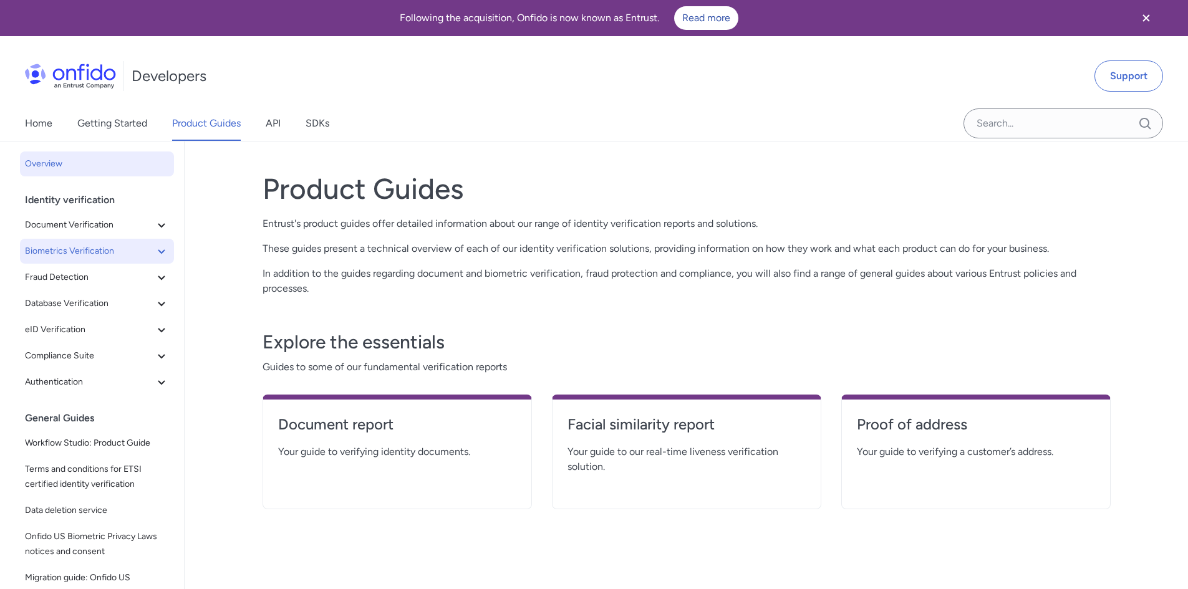
click at [82, 250] on span "Biometrics Verification" at bounding box center [89, 251] width 129 height 15
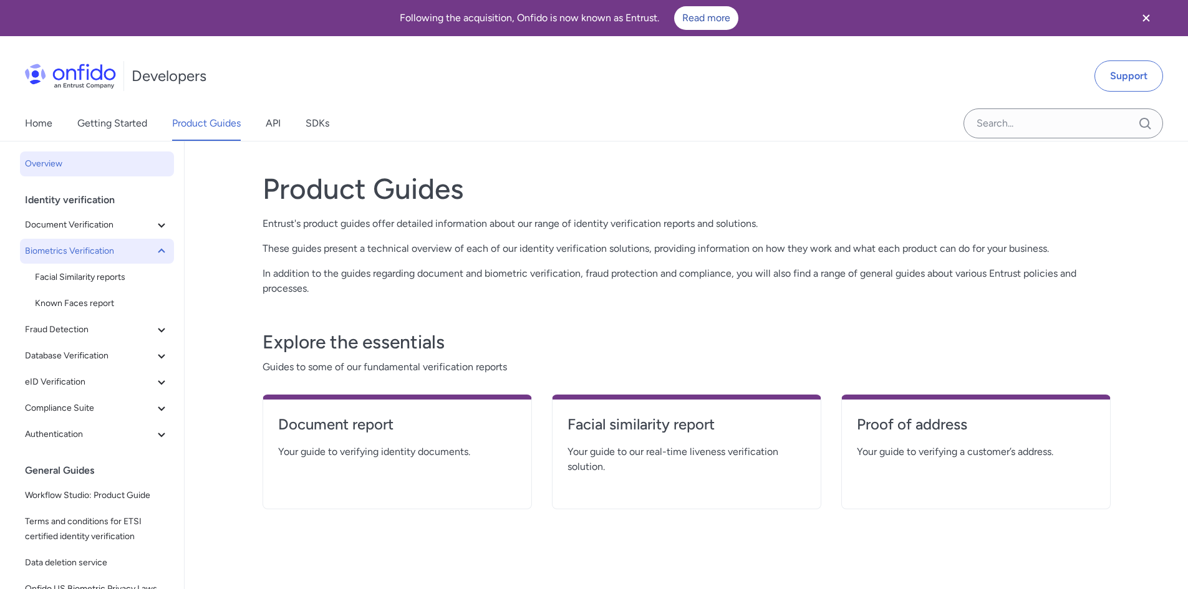
click at [82, 250] on span "Biometrics Verification" at bounding box center [89, 251] width 129 height 15
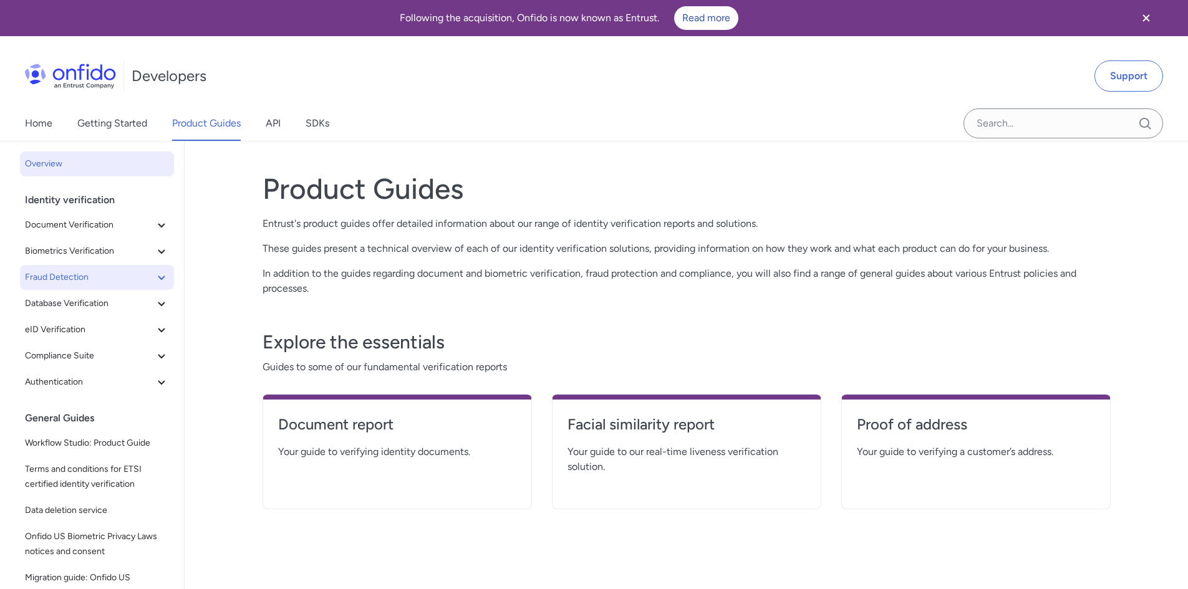
click at [85, 275] on span "Fraud Detection" at bounding box center [89, 277] width 129 height 15
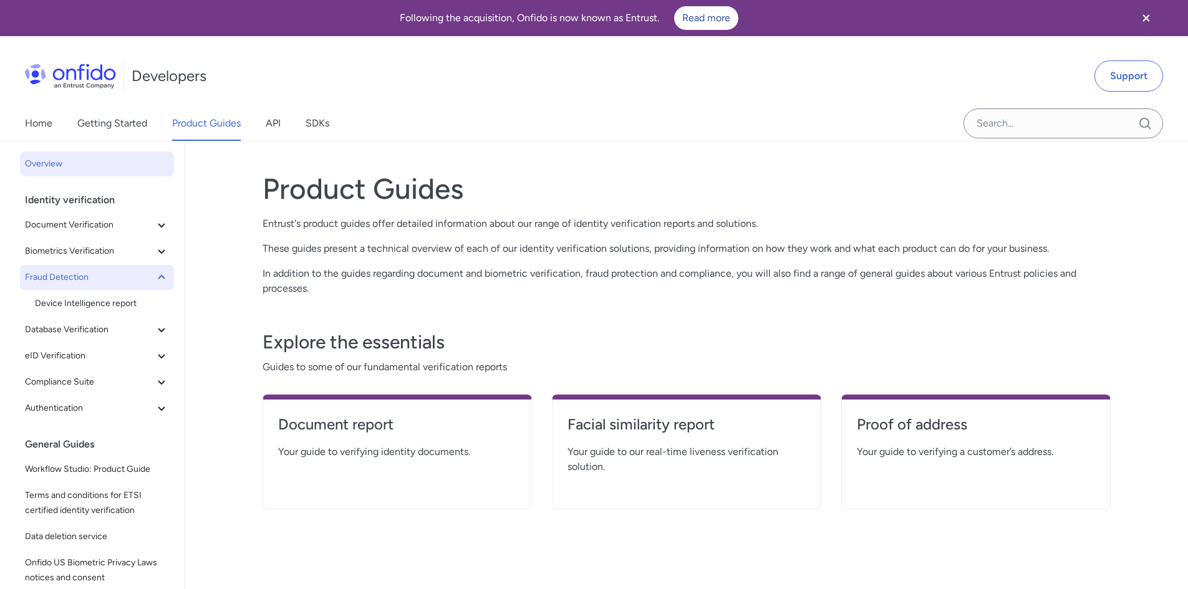
click at [85, 275] on span "Fraud Detection" at bounding box center [89, 277] width 129 height 15
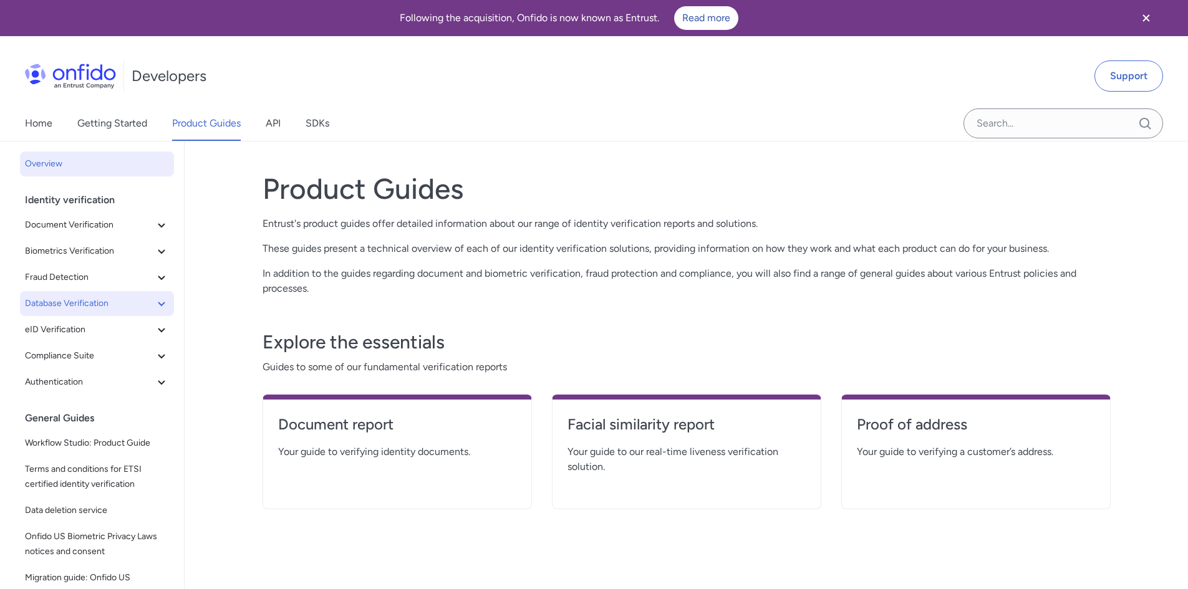
click at [84, 298] on span "Database Verification" at bounding box center [89, 303] width 129 height 15
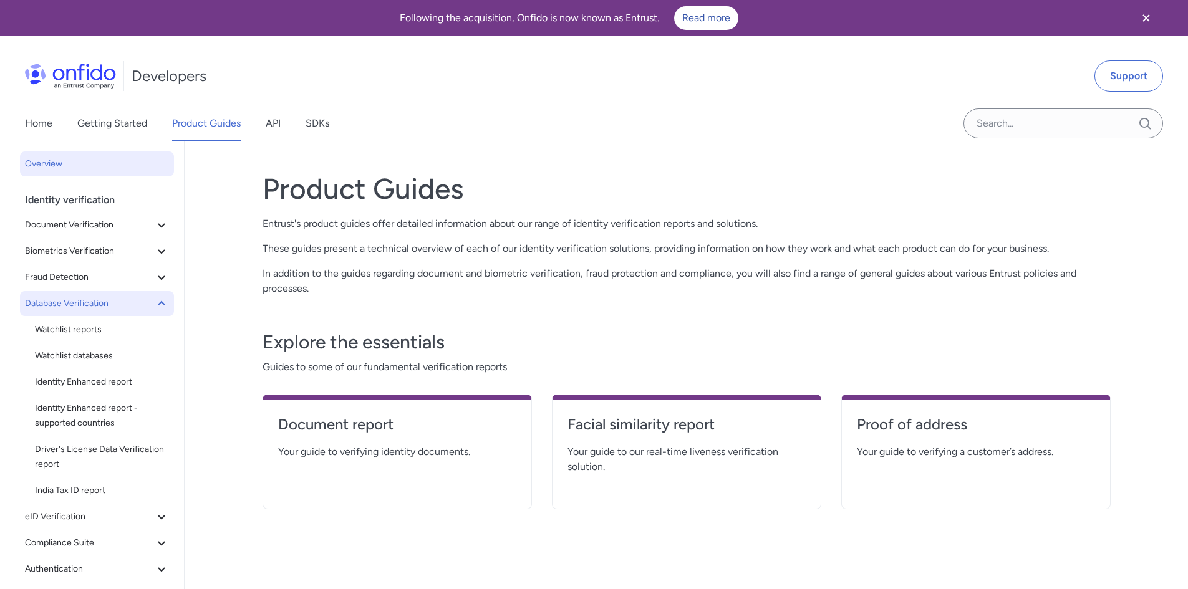
click at [84, 301] on span "Database Verification" at bounding box center [89, 303] width 129 height 15
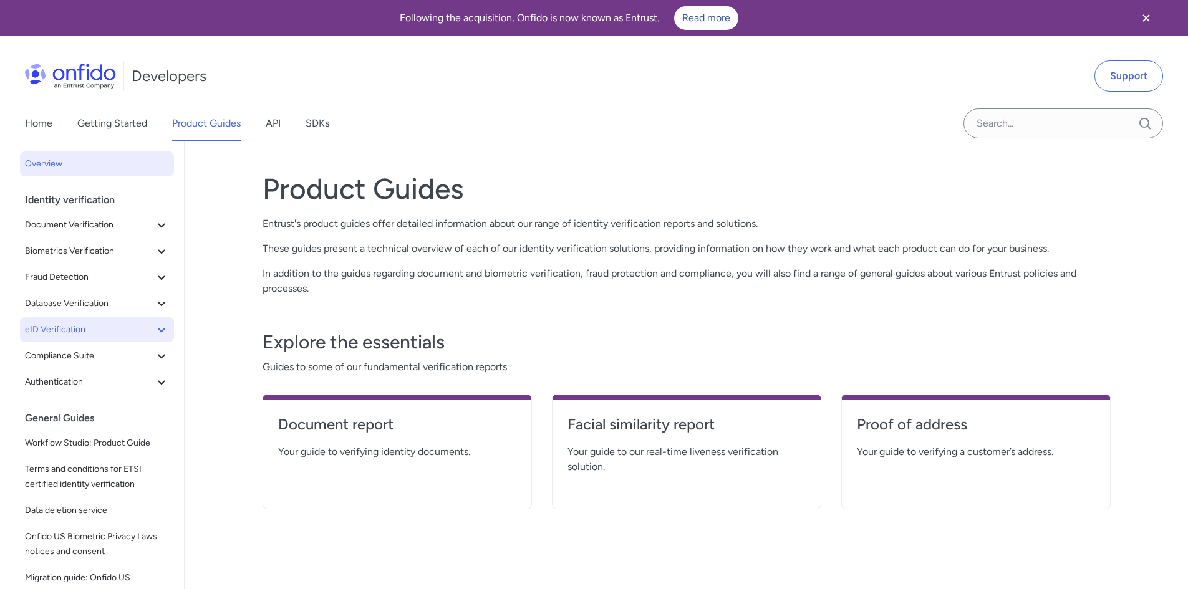
click at [83, 330] on span "eID Verification" at bounding box center [89, 329] width 129 height 15
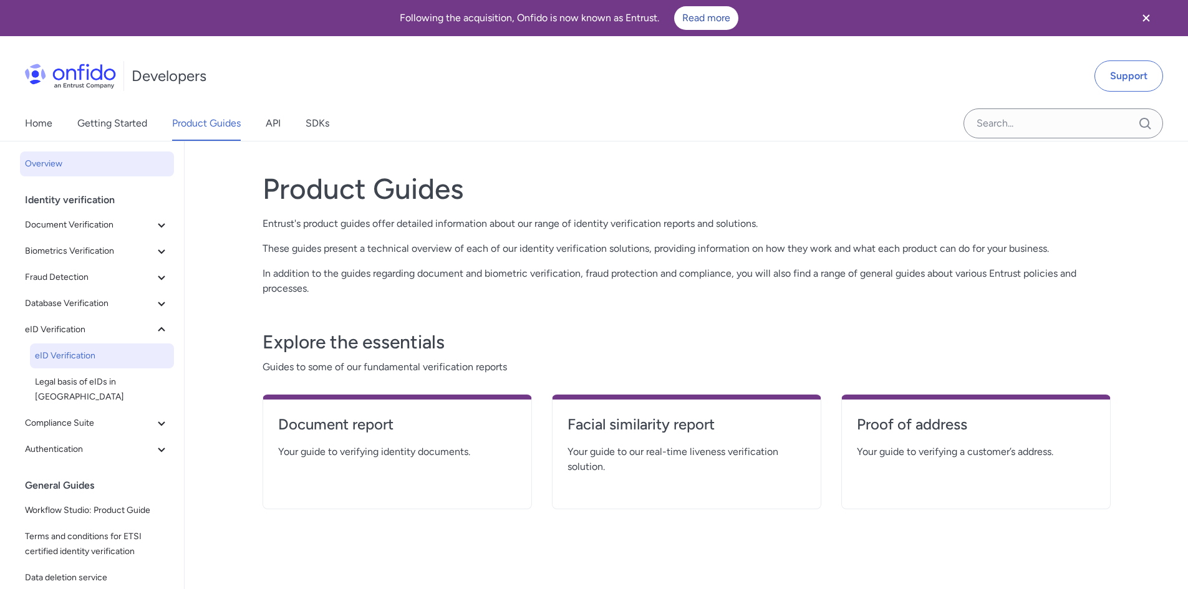
click at [69, 357] on span "eID Verification" at bounding box center [102, 356] width 134 height 15
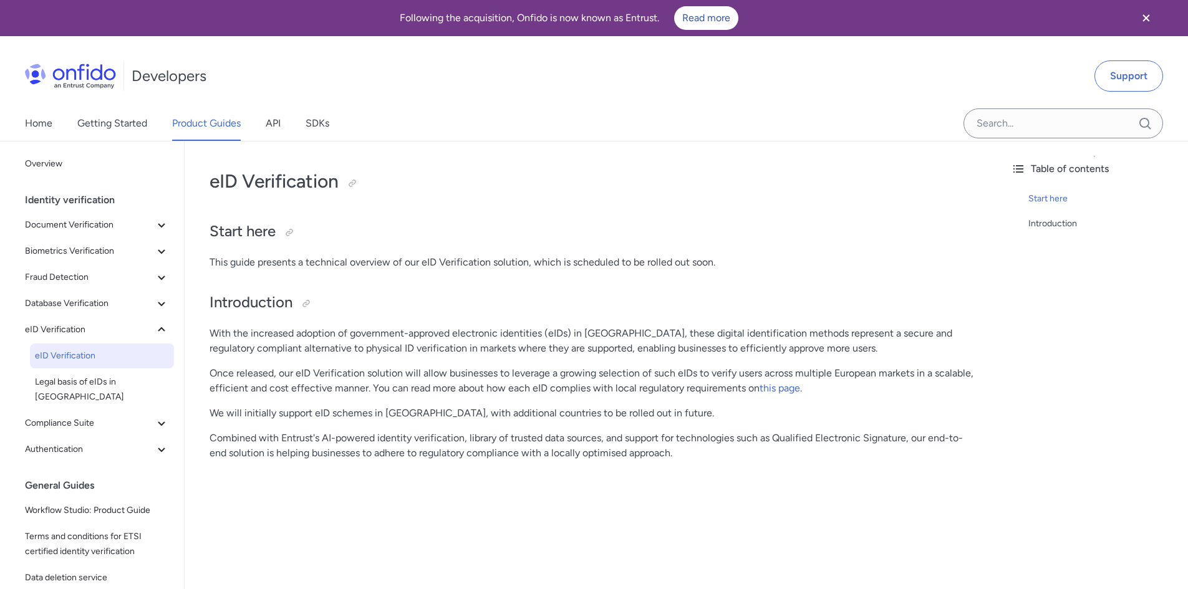
click at [266, 334] on p "With the increased adoption of government-approved electronic identities (eIDs)…" at bounding box center [593, 341] width 767 height 30
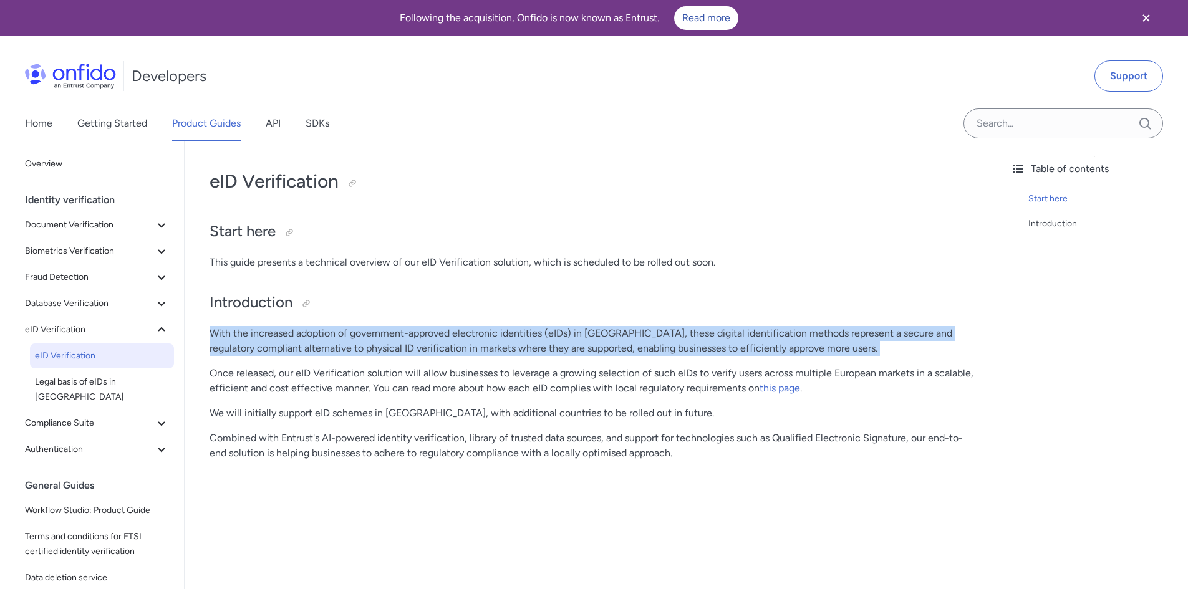
click at [266, 334] on p "With the increased adoption of government-approved electronic identities (eIDs)…" at bounding box center [593, 341] width 767 height 30
click at [525, 331] on p "With the increased adoption of government-approved electronic identities (eIDs)…" at bounding box center [593, 341] width 767 height 30
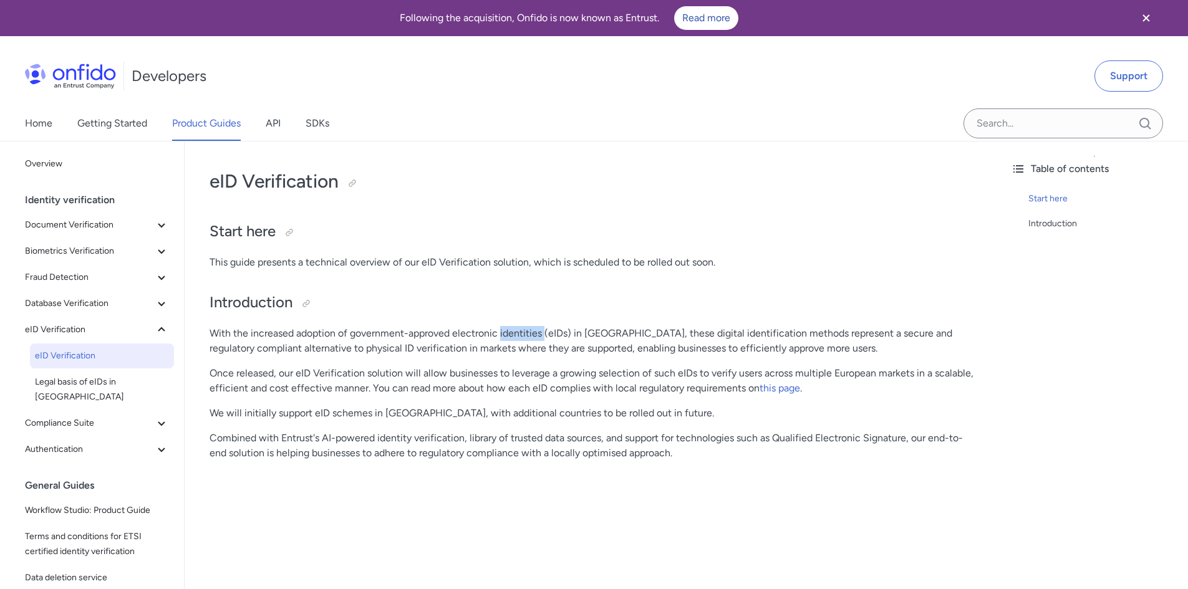
click at [525, 331] on p "With the increased adoption of government-approved electronic identities (eIDs)…" at bounding box center [593, 341] width 767 height 30
click at [689, 336] on p "With the increased adoption of government-approved electronic identities (eIDs)…" at bounding box center [593, 341] width 767 height 30
click at [287, 349] on p "With the increased adoption of government-approved electronic identities (eIDs)…" at bounding box center [593, 341] width 767 height 30
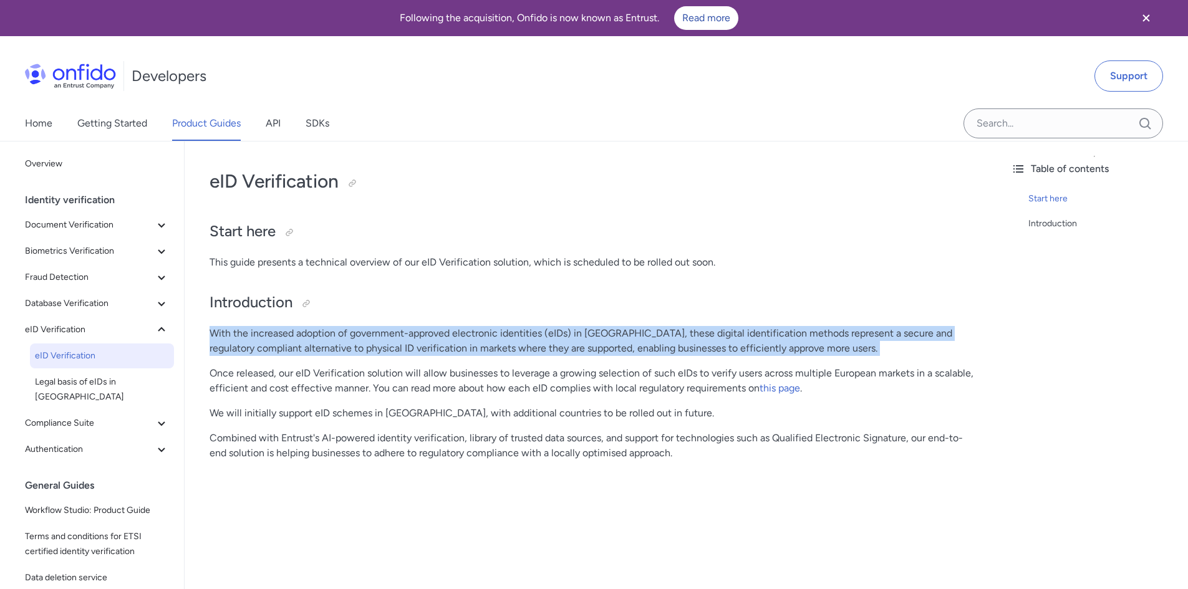
click at [287, 349] on p "With the increased adoption of government-approved electronic identities (eIDs)…" at bounding box center [593, 341] width 767 height 30
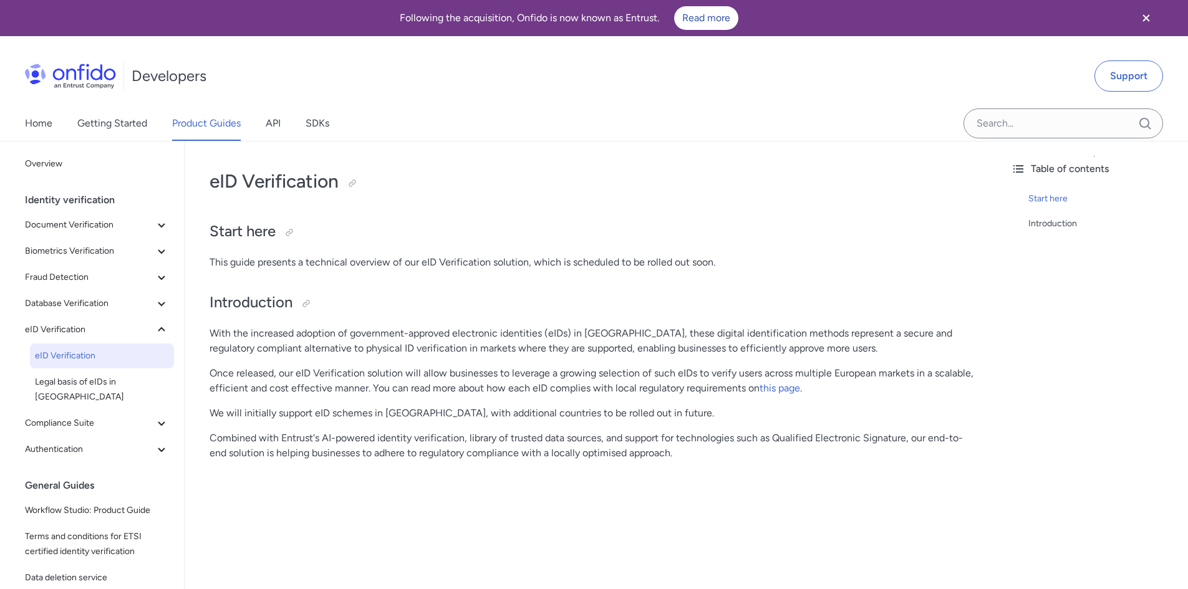
click at [324, 372] on p "Once released, our eID Verification solution will allow businesses to leverage …" at bounding box center [593, 381] width 767 height 30
click at [471, 371] on p "Once released, our eID Verification solution will allow businesses to leverage …" at bounding box center [593, 381] width 767 height 30
click at [689, 372] on p "Once released, our eID Verification solution will allow businesses to leverage …" at bounding box center [593, 381] width 767 height 30
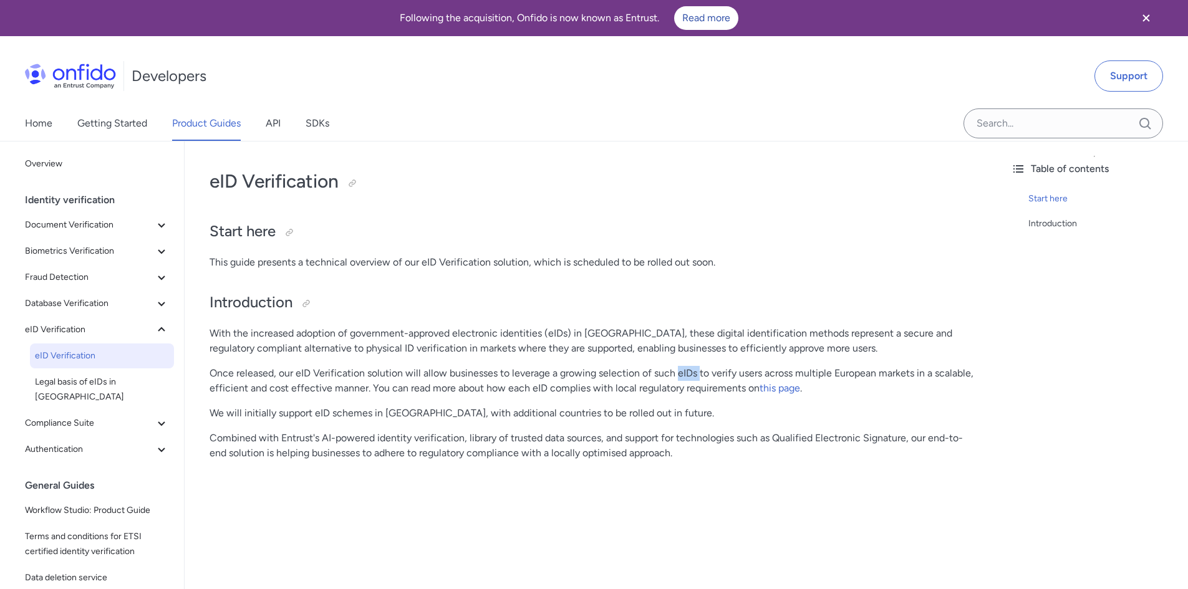
click at [689, 372] on p "Once released, our eID Verification solution will allow businesses to leverage …" at bounding box center [593, 381] width 767 height 30
click at [271, 387] on p "Once released, our eID Verification solution will allow businesses to leverage …" at bounding box center [593, 381] width 767 height 30
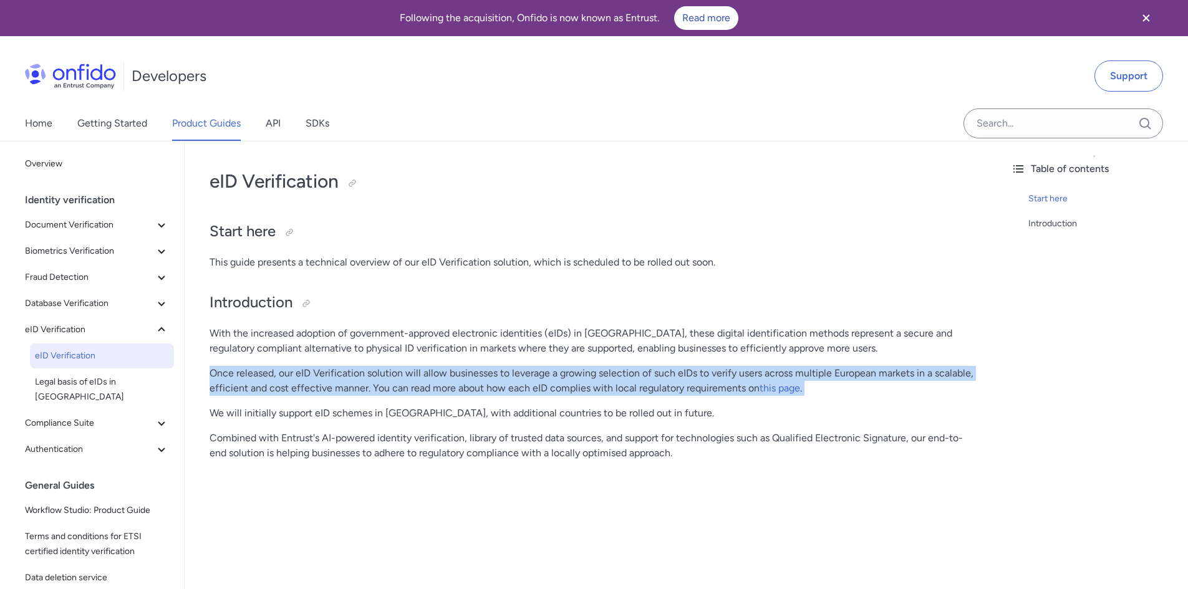
click at [271, 387] on p "Once released, our eID Verification solution will allow businesses to leverage …" at bounding box center [593, 381] width 767 height 30
click at [489, 389] on p "Once released, our eID Verification solution will allow businesses to leverage …" at bounding box center [593, 381] width 767 height 30
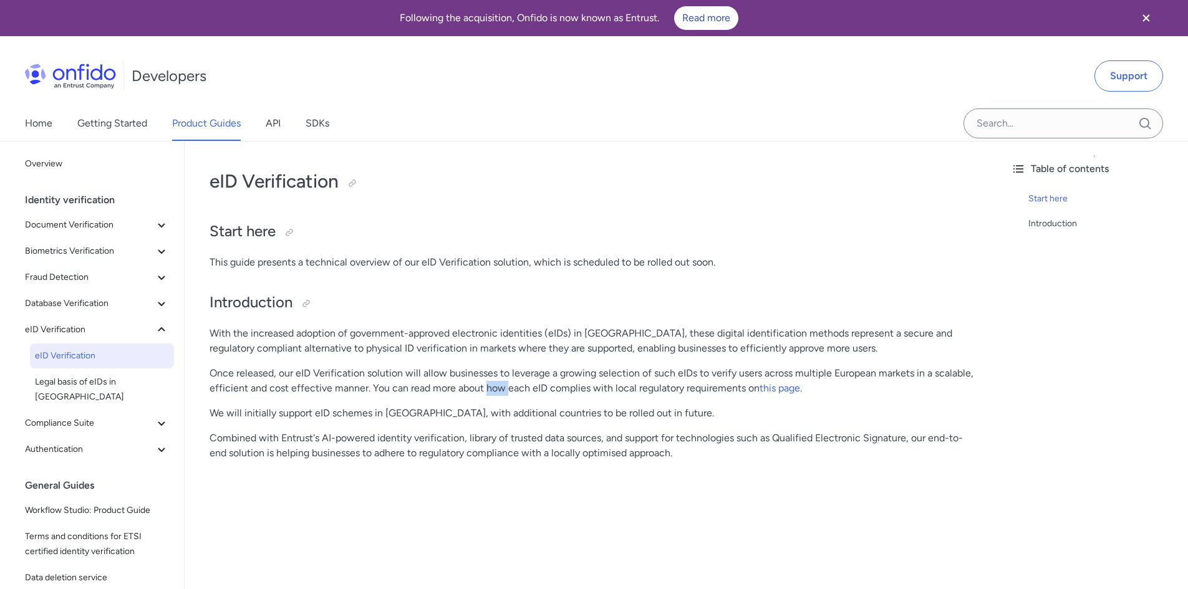
click at [489, 389] on p "Once released, our eID Verification solution will allow businesses to leverage …" at bounding box center [593, 381] width 767 height 30
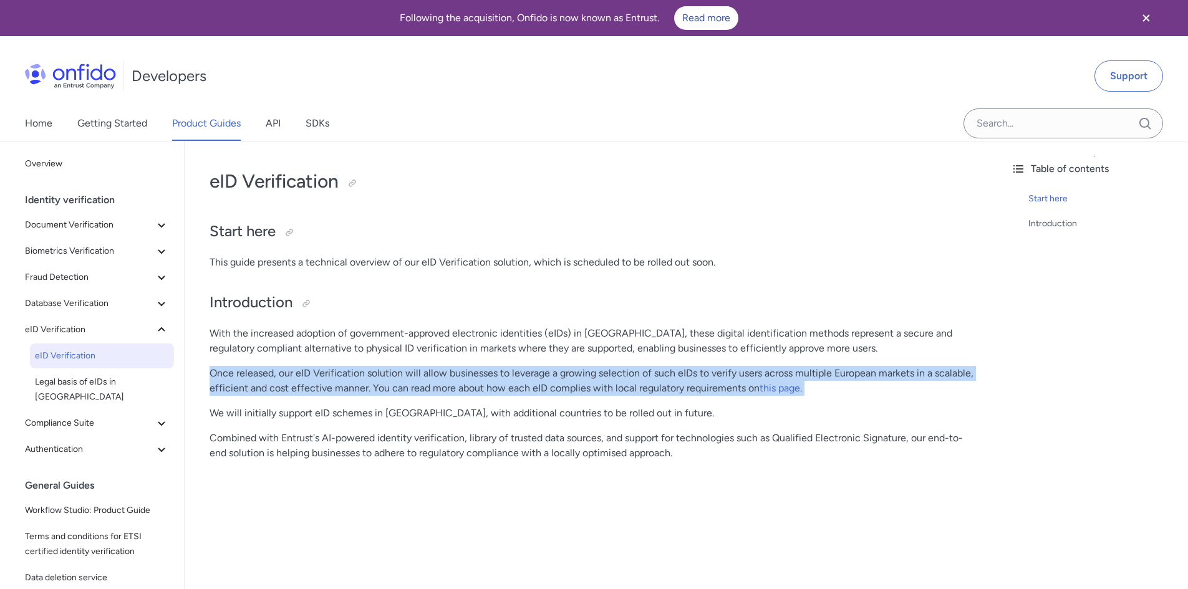
click at [489, 389] on p "Once released, our eID Verification solution will allow businesses to leverage …" at bounding box center [593, 381] width 767 height 30
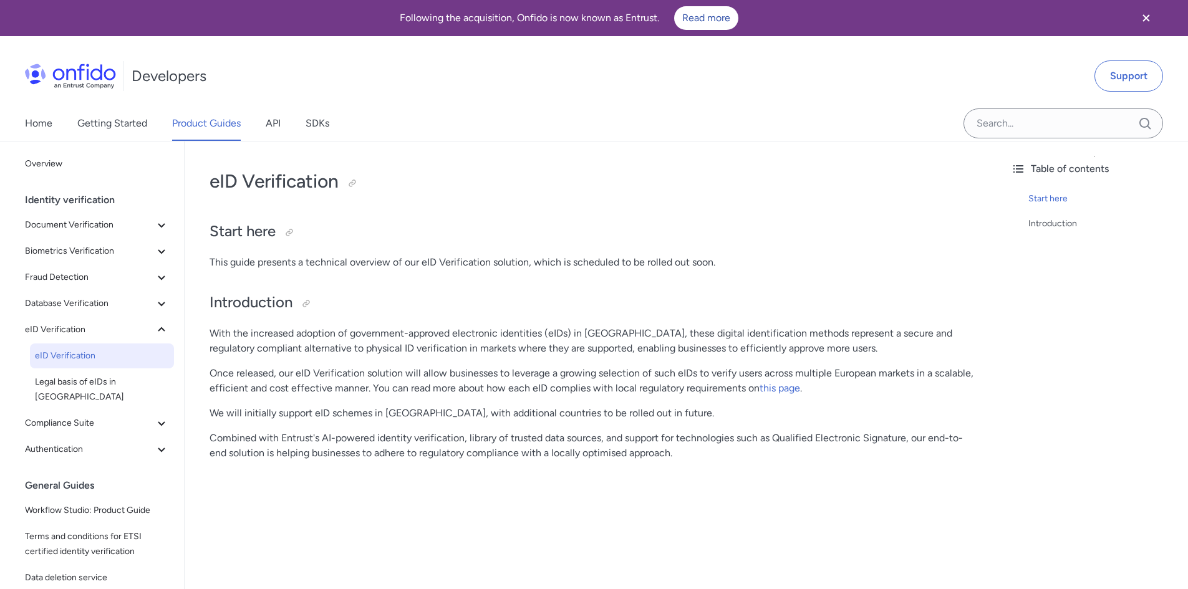
click at [268, 438] on p "Combined with Entrust's AI-powered identity verification, library of trusted da…" at bounding box center [593, 446] width 767 height 30
click at [379, 434] on p "Combined with Entrust's AI-powered identity verification, library of trusted da…" at bounding box center [593, 446] width 767 height 30
click at [485, 438] on p "Combined with Entrust's AI-powered identity verification, library of trusted da…" at bounding box center [593, 446] width 767 height 30
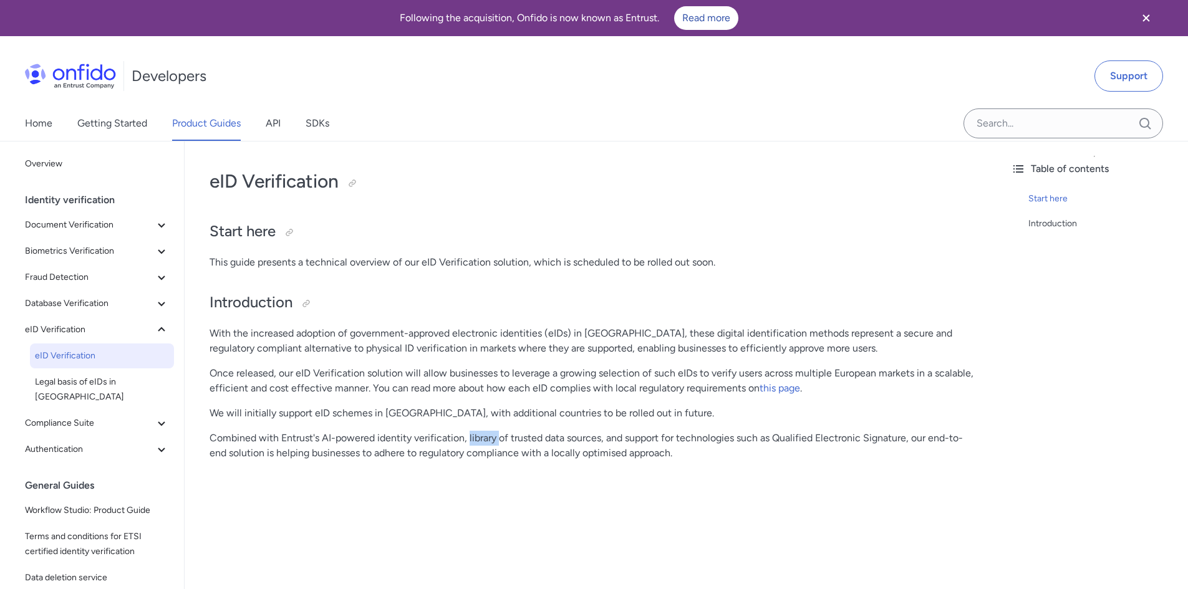
click at [485, 438] on p "Combined with Entrust's AI-powered identity verification, library of trusted da…" at bounding box center [593, 446] width 767 height 30
click at [552, 436] on p "Combined with Entrust's AI-powered identity verification, library of trusted da…" at bounding box center [593, 446] width 767 height 30
click at [722, 442] on p "Combined with Entrust's AI-powered identity verification, library of trusted da…" at bounding box center [593, 446] width 767 height 30
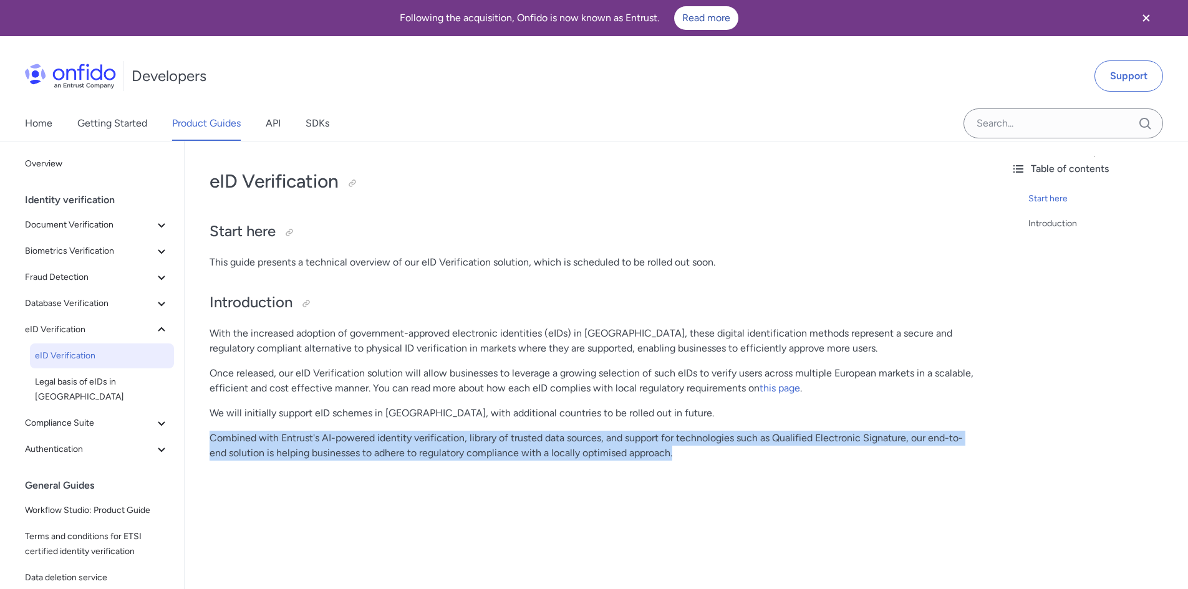
click at [722, 442] on p "Combined with Entrust's AI-powered identity verification, library of trusted da…" at bounding box center [593, 446] width 767 height 30
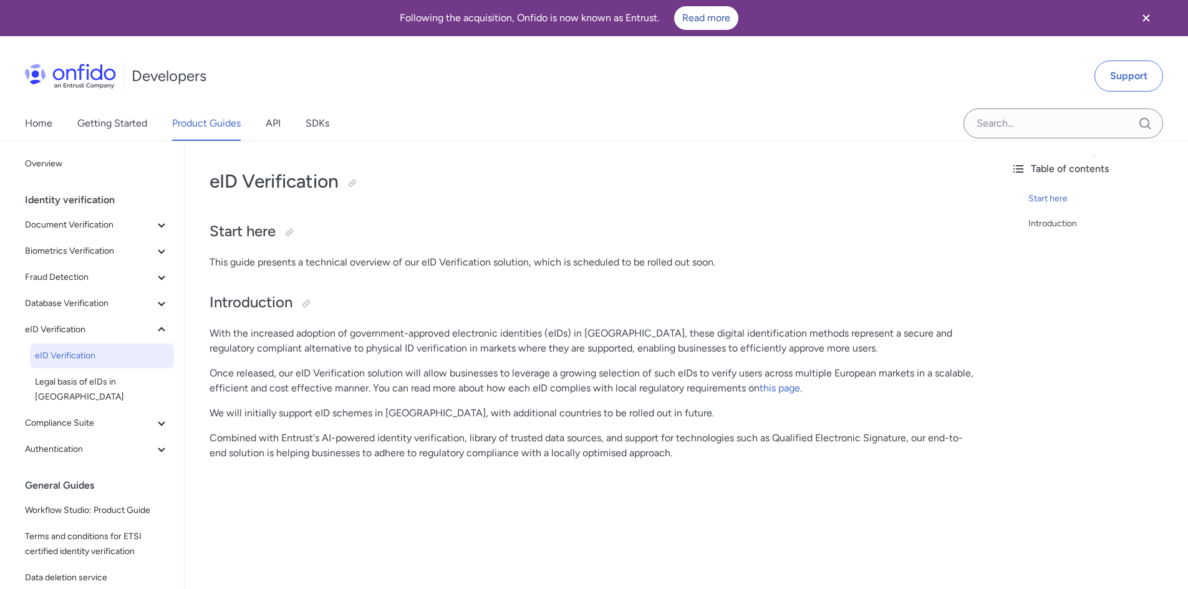
click at [280, 423] on div "eID Verification Start here This guide presents a technical overview of our eID…" at bounding box center [593, 314] width 767 height 314
